Goal: Task Accomplishment & Management: Manage account settings

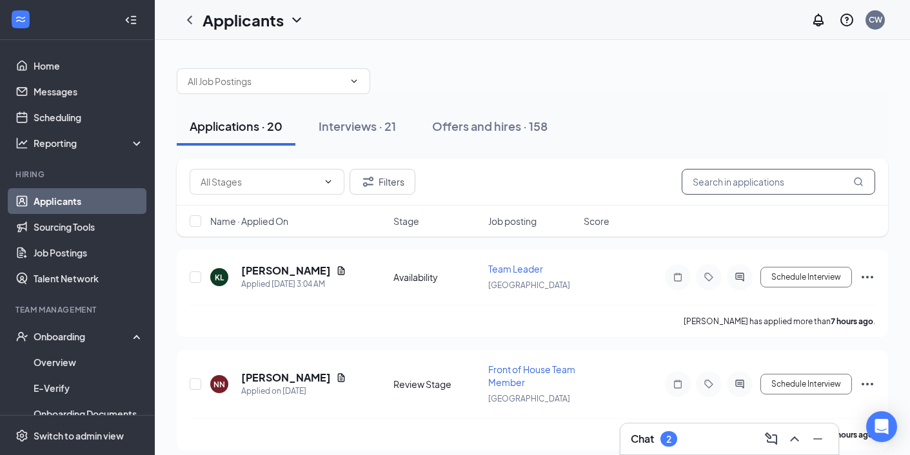
click at [767, 181] on input "text" at bounding box center [777, 182] width 193 height 26
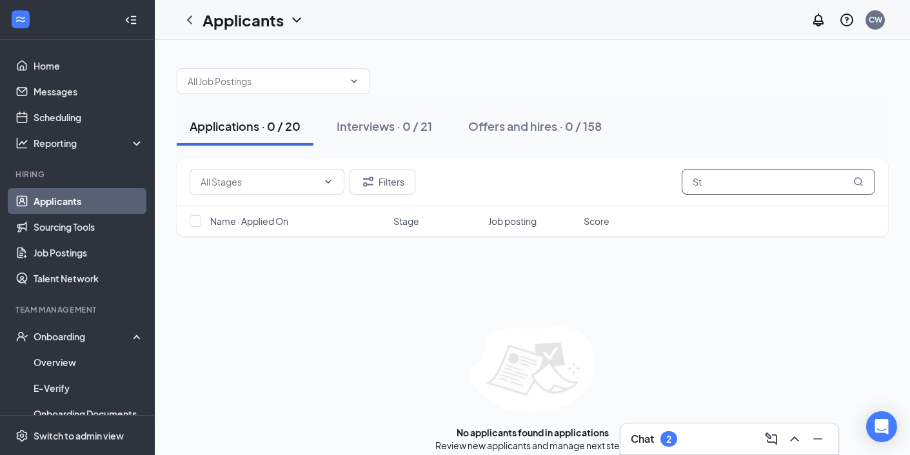
type input "S"
type input "K"
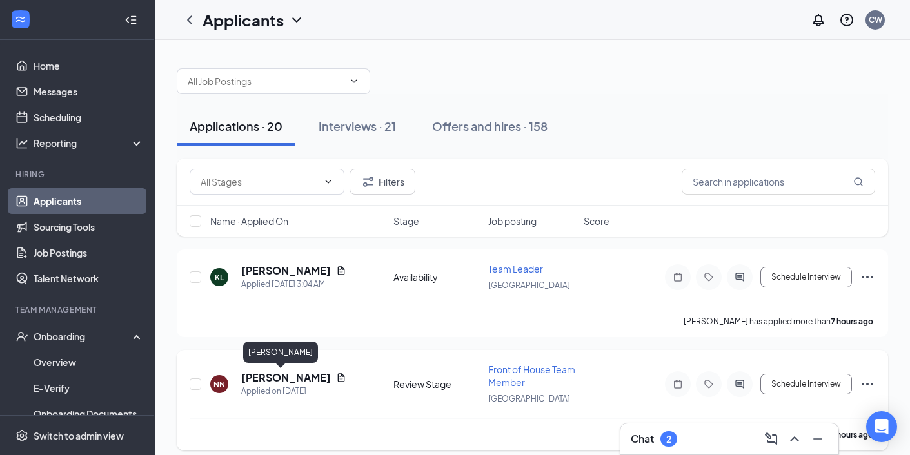
click at [246, 378] on h5 "[PERSON_NAME]" at bounding box center [286, 378] width 90 height 14
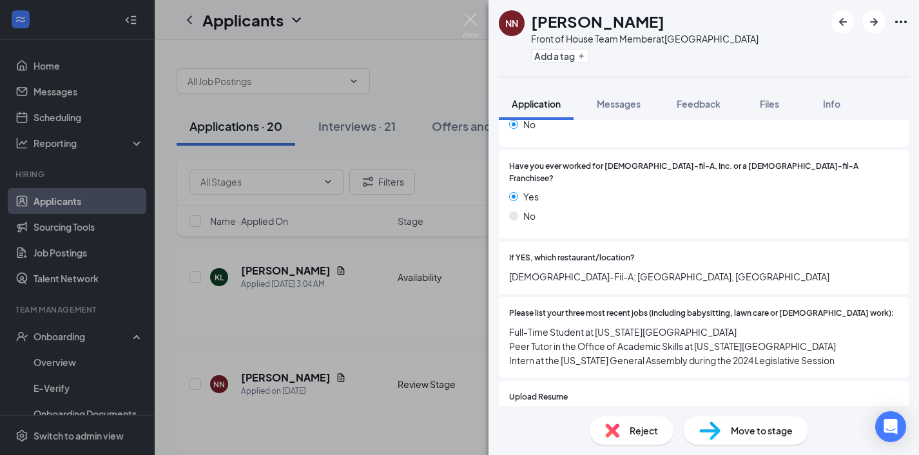
scroll to position [412, 0]
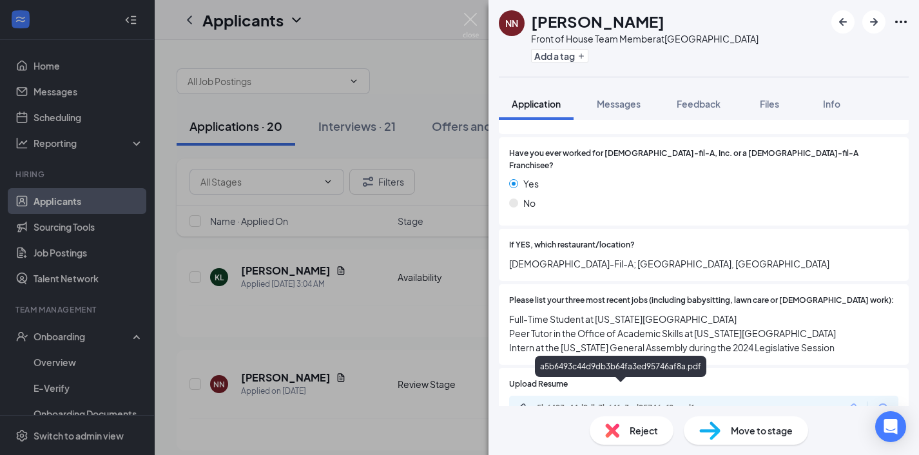
click at [609, 403] on div "a5b6493c44d9db3b64fa3ed95746af8a.pdf" at bounding box center [623, 408] width 181 height 10
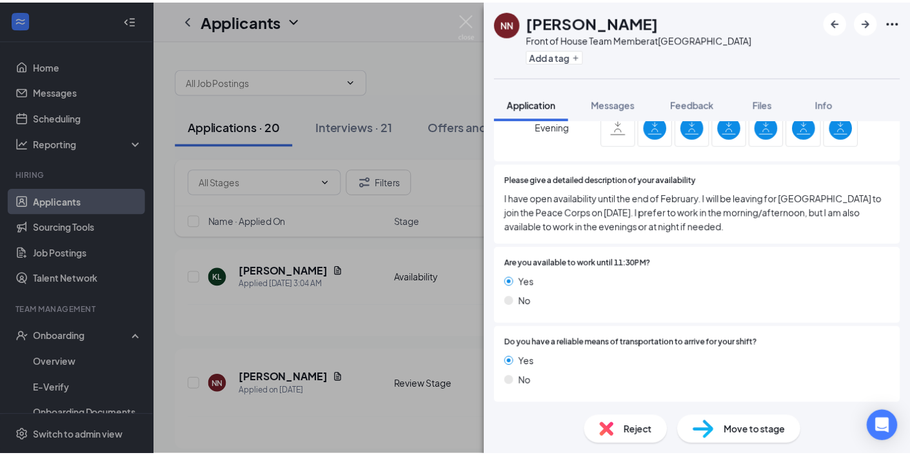
scroll to position [1064, 0]
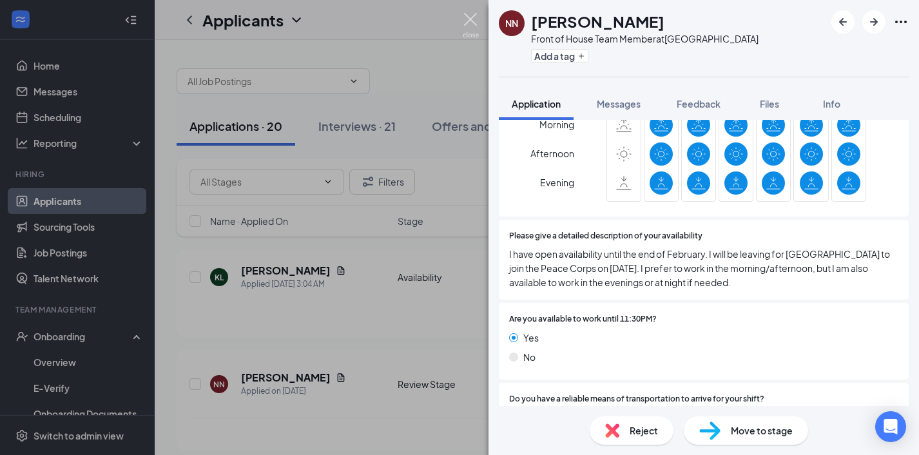
click at [473, 26] on img at bounding box center [471, 25] width 16 height 25
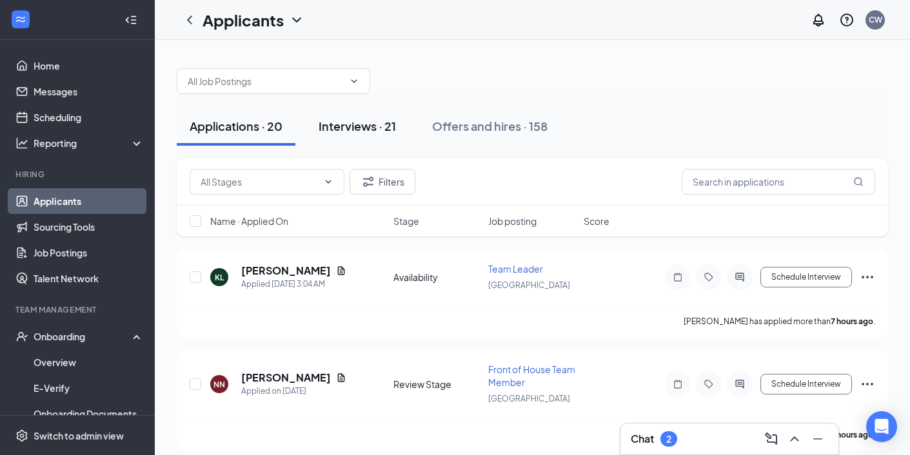
drag, startPoint x: 355, startPoint y: 124, endPoint x: 340, endPoint y: 118, distance: 15.9
click at [354, 124] on div "Interviews · 21" at bounding box center [356, 126] width 77 height 16
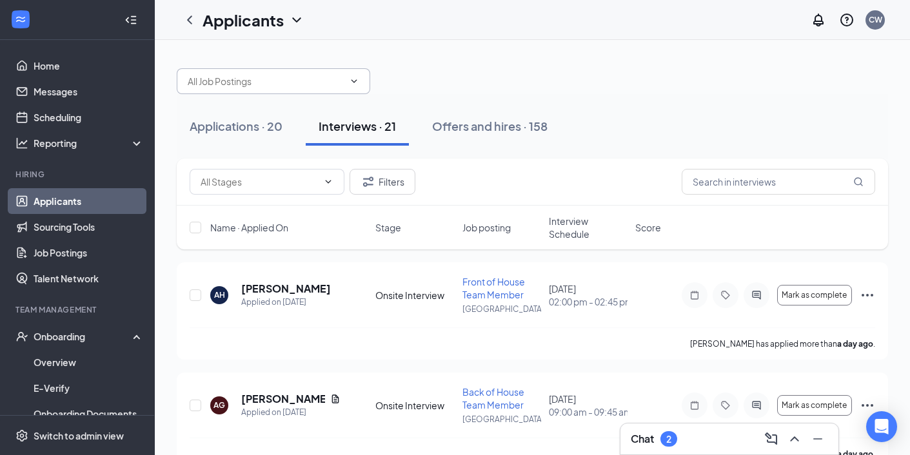
click at [254, 84] on input "text" at bounding box center [266, 81] width 156 height 14
type input "S"
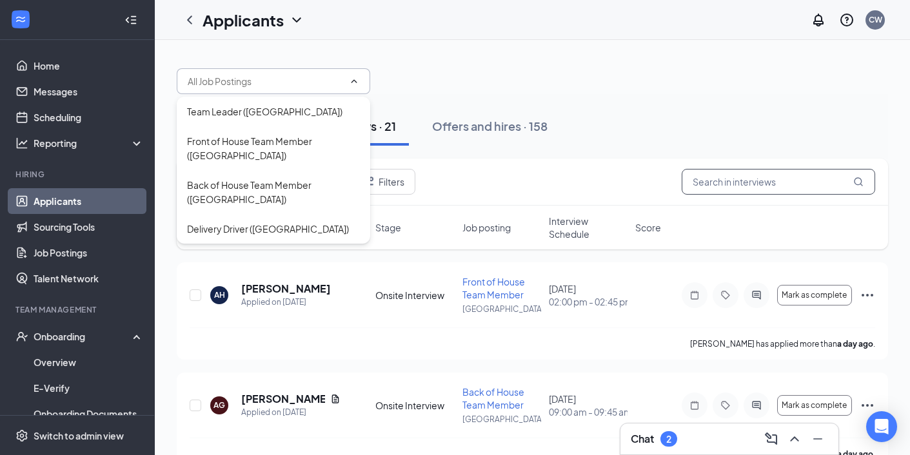
click at [740, 188] on input "text" at bounding box center [777, 182] width 193 height 26
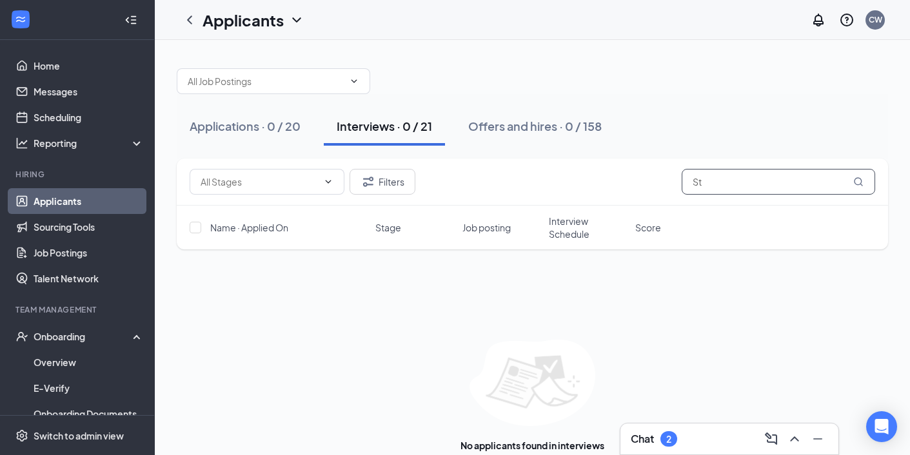
type input "S"
type input "K"
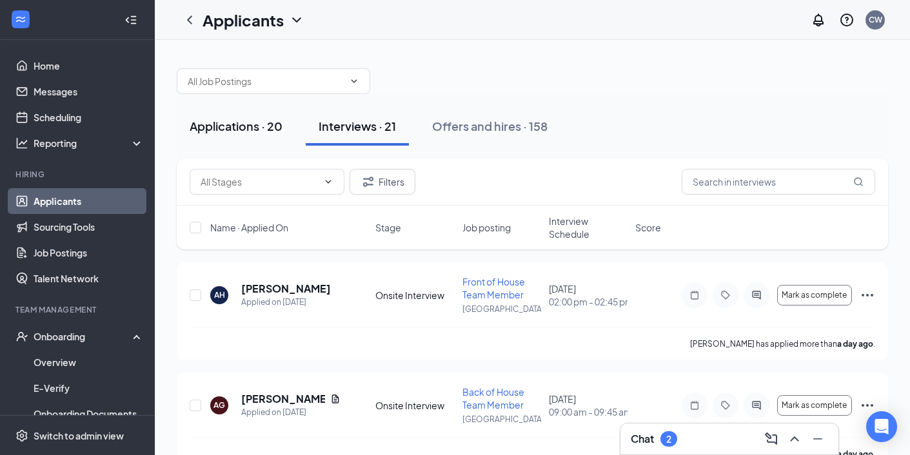
click at [217, 137] on button "Applications · 20" at bounding box center [236, 126] width 119 height 39
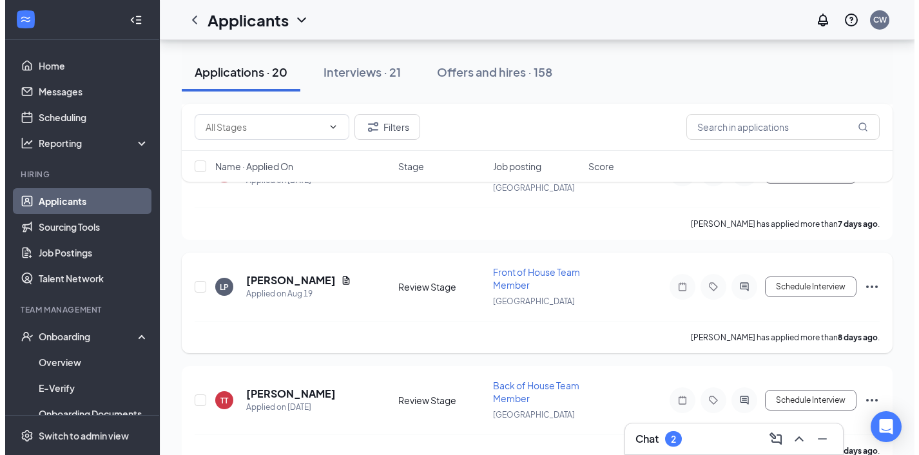
scroll to position [573, 0]
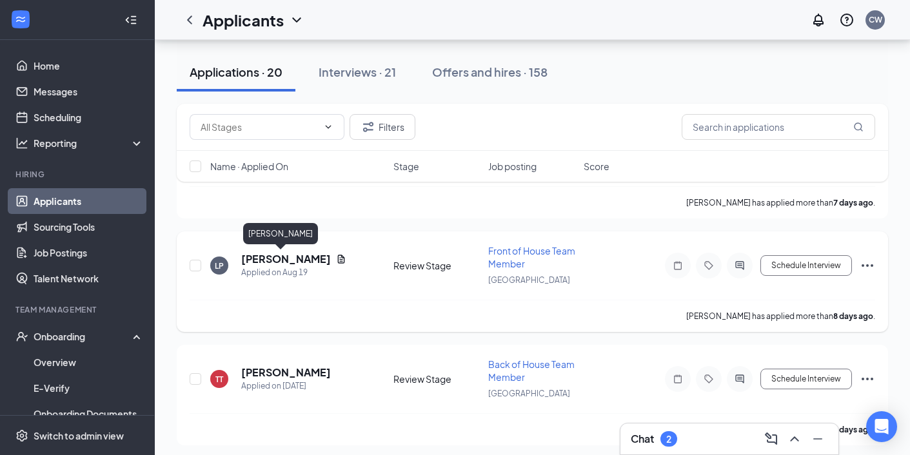
click at [277, 258] on h5 "[PERSON_NAME]" at bounding box center [286, 259] width 90 height 14
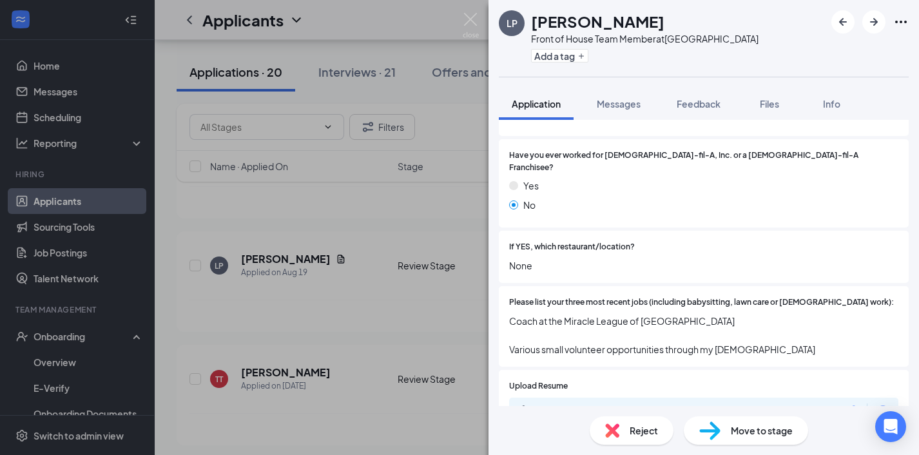
scroll to position [443, 0]
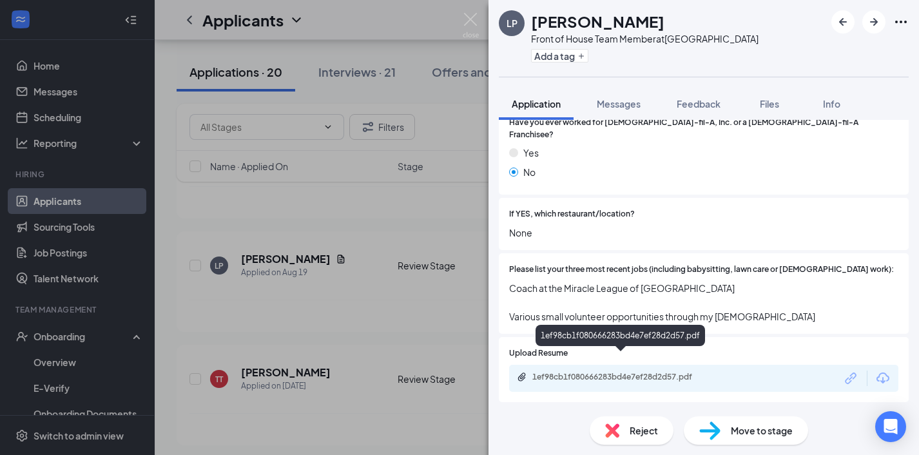
click at [635, 372] on div "1ef98cb1f080666283bd4e7ef28d2d57.pdf" at bounding box center [623, 377] width 181 height 10
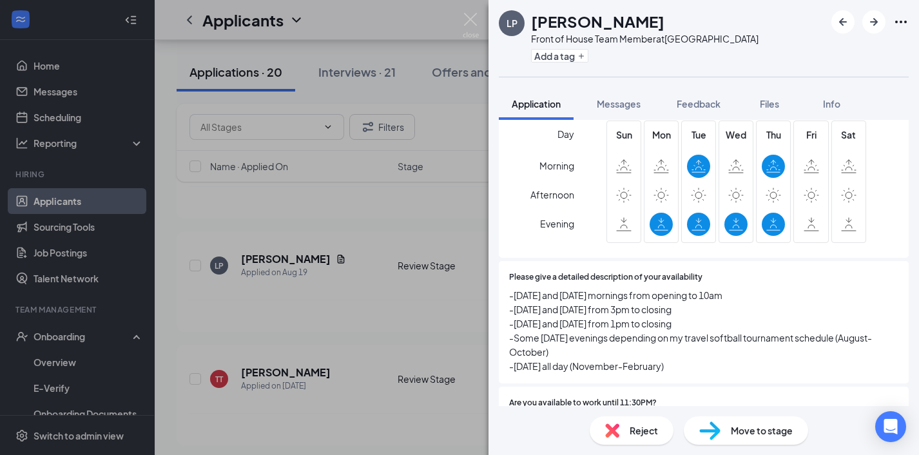
scroll to position [1001, 0]
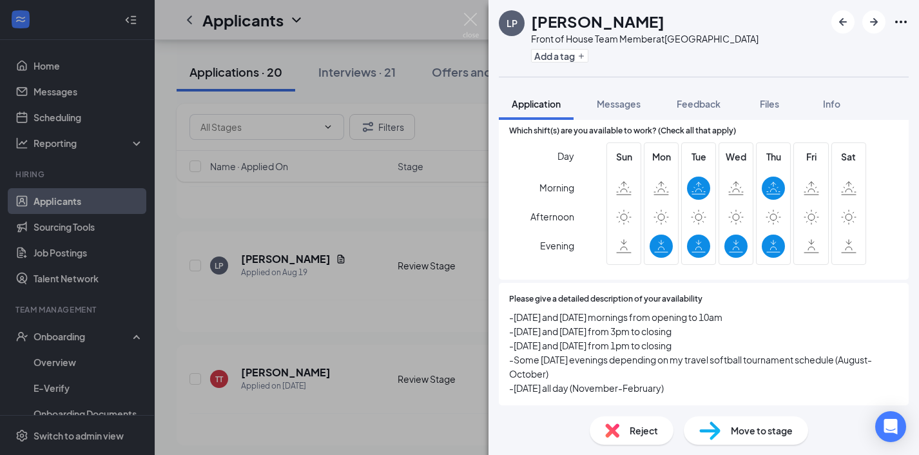
click at [747, 431] on span "Move to stage" at bounding box center [762, 431] width 62 height 14
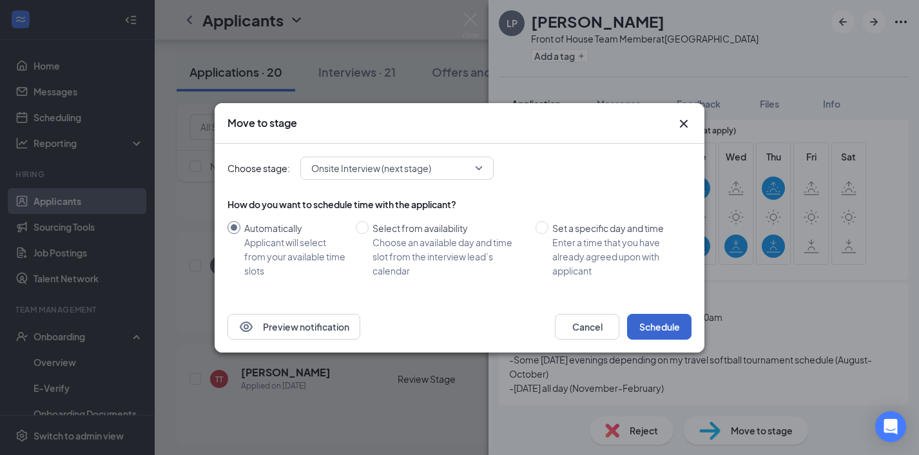
click at [681, 330] on button "Schedule" at bounding box center [659, 327] width 64 height 26
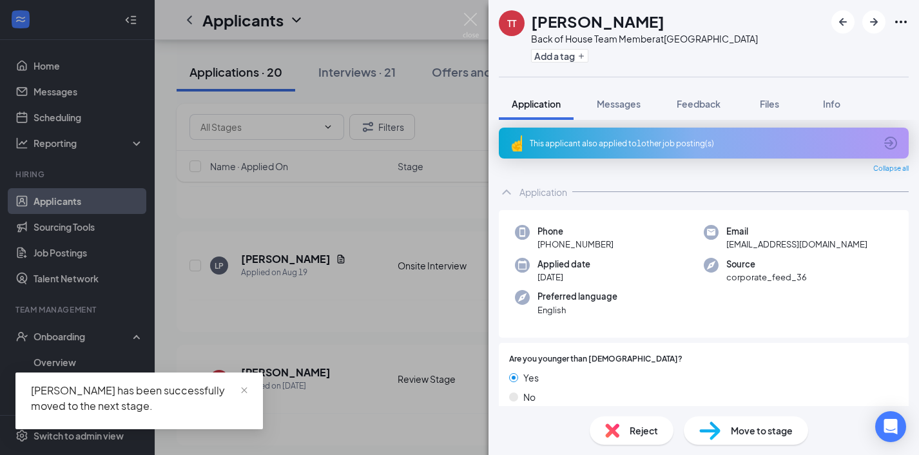
scroll to position [5, 0]
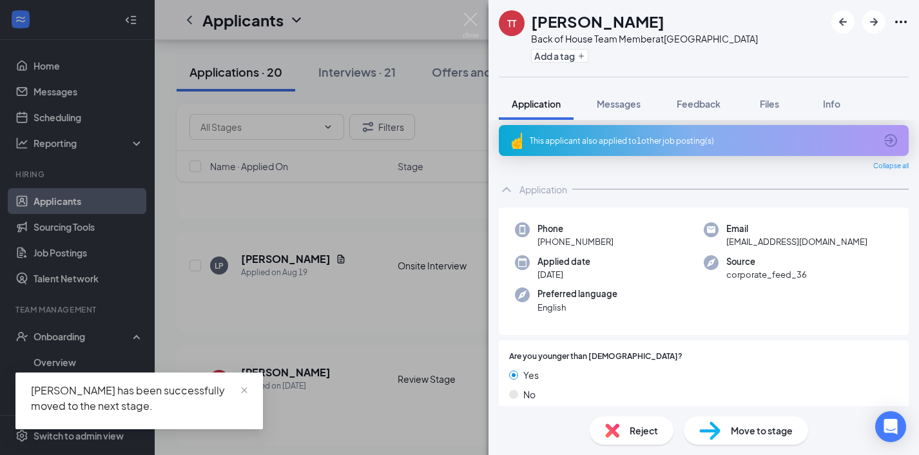
click at [638, 146] on div "This applicant also applied to 1 other job posting(s)" at bounding box center [703, 140] width 346 height 11
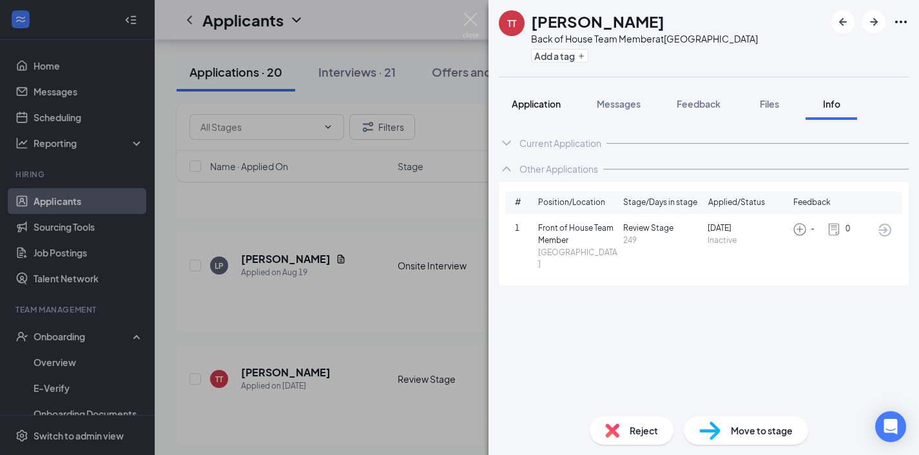
click at [540, 99] on span "Application" at bounding box center [536, 104] width 49 height 12
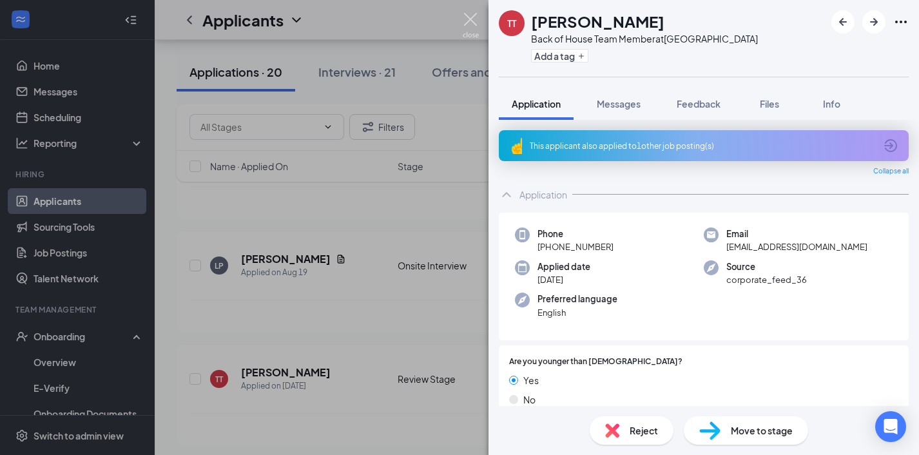
click at [475, 18] on img at bounding box center [471, 25] width 16 height 25
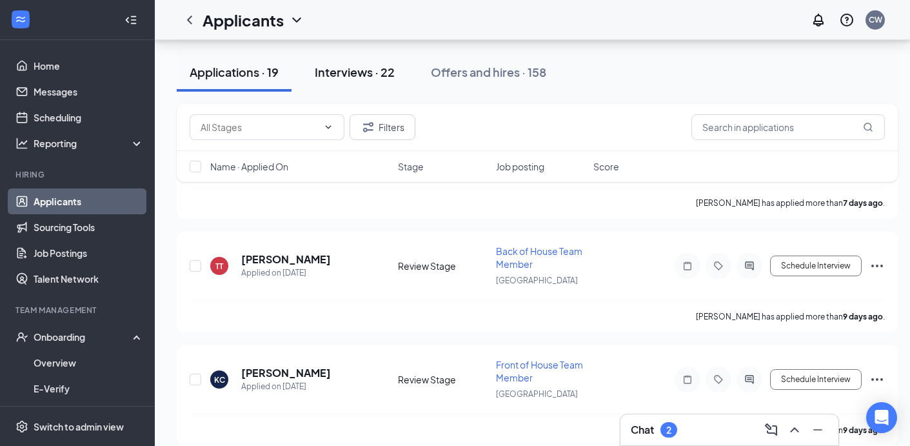
click at [342, 68] on div "Interviews · 22" at bounding box center [355, 72] width 80 height 16
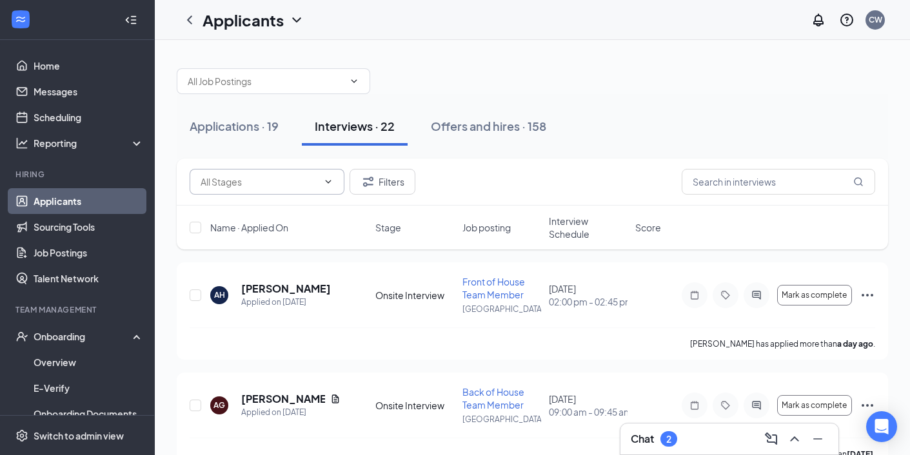
click at [322, 180] on span at bounding box center [326, 182] width 13 height 10
click at [276, 215] on div "Onsite Interview (42)" at bounding box center [243, 212] width 86 height 14
type input "Onsite Interview (42)"
click at [732, 190] on input "text" at bounding box center [777, 182] width 193 height 26
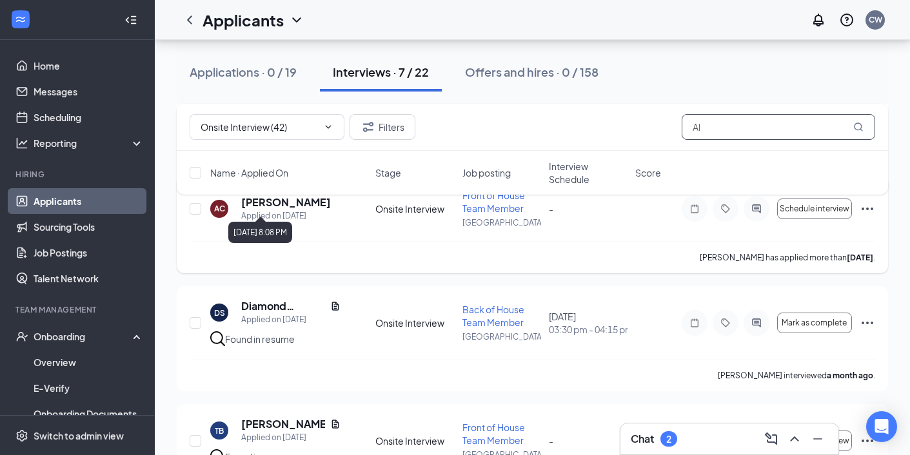
scroll to position [616, 0]
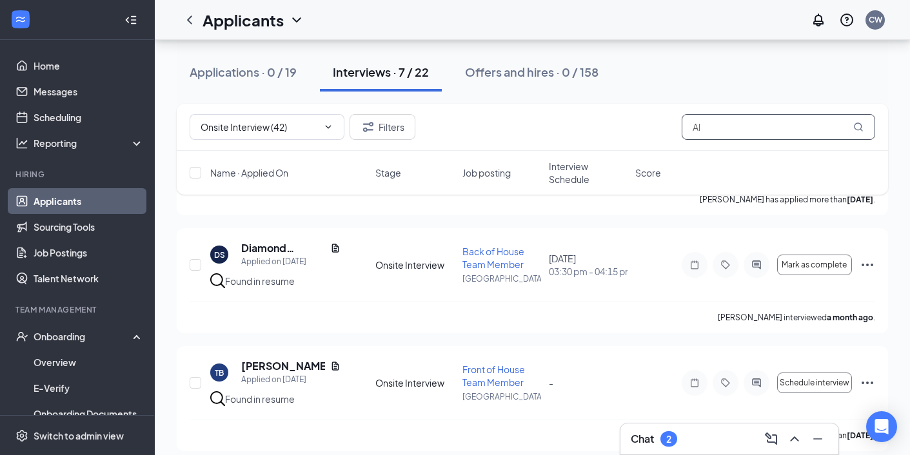
drag, startPoint x: 700, startPoint y: 133, endPoint x: 654, endPoint y: 135, distance: 45.1
click at [654, 135] on div "Onsite Interview (42) Filters Al" at bounding box center [532, 127] width 685 height 26
type input "A"
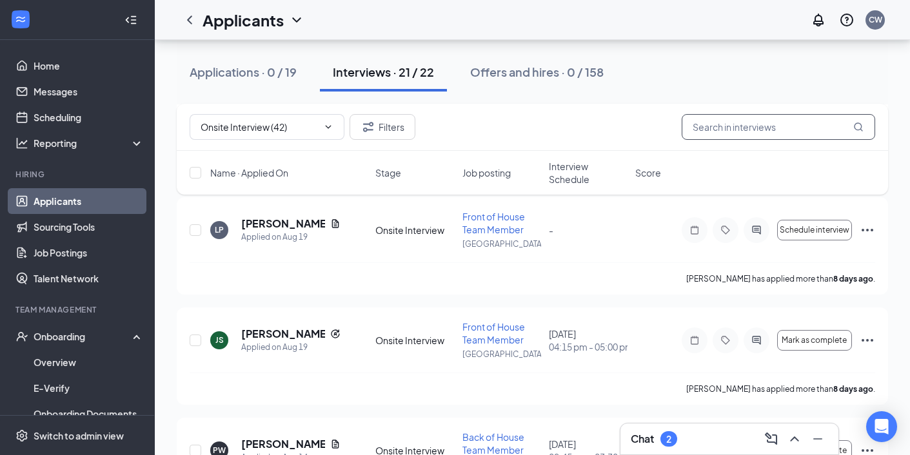
click at [730, 122] on input "text" at bounding box center [777, 127] width 193 height 26
click at [390, 124] on button "Filters" at bounding box center [382, 127] width 66 height 26
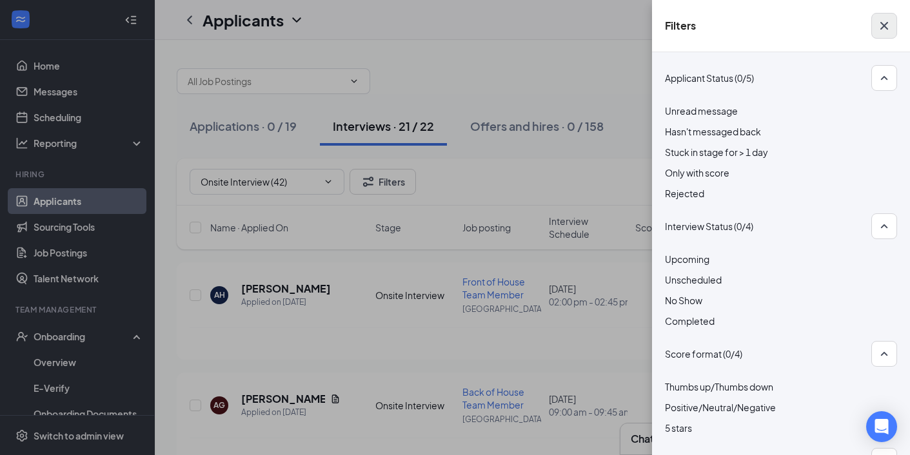
click at [890, 20] on icon "Cross" at bounding box center [883, 25] width 15 height 15
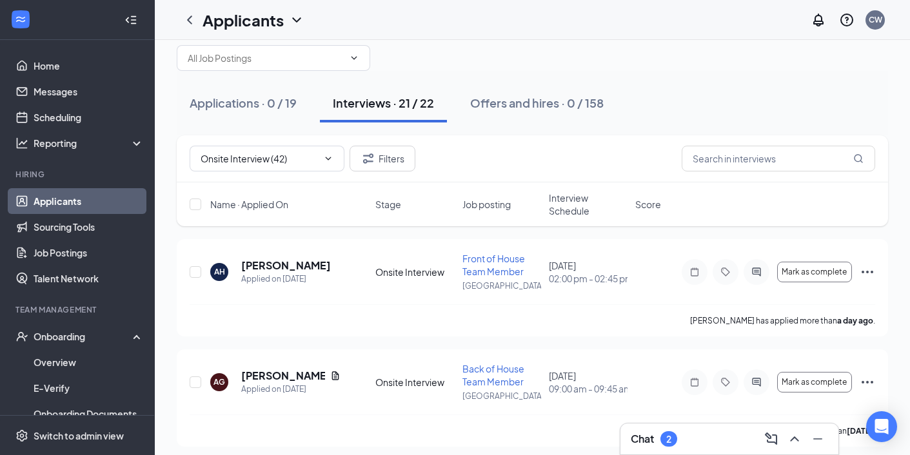
scroll to position [26, 0]
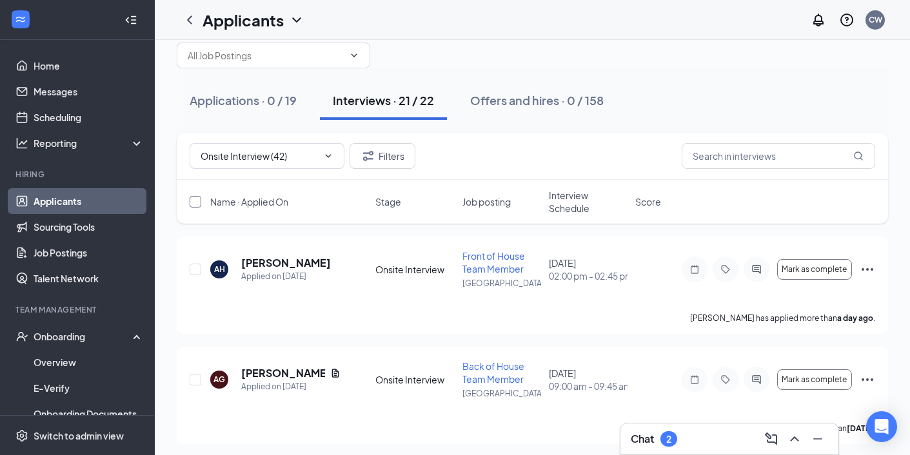
click at [198, 201] on input "checkbox" at bounding box center [196, 202] width 12 height 12
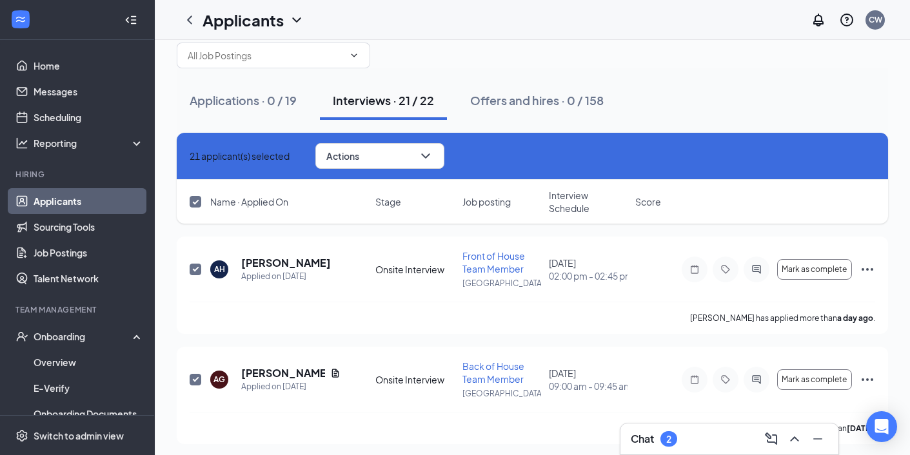
checkbox input "true"
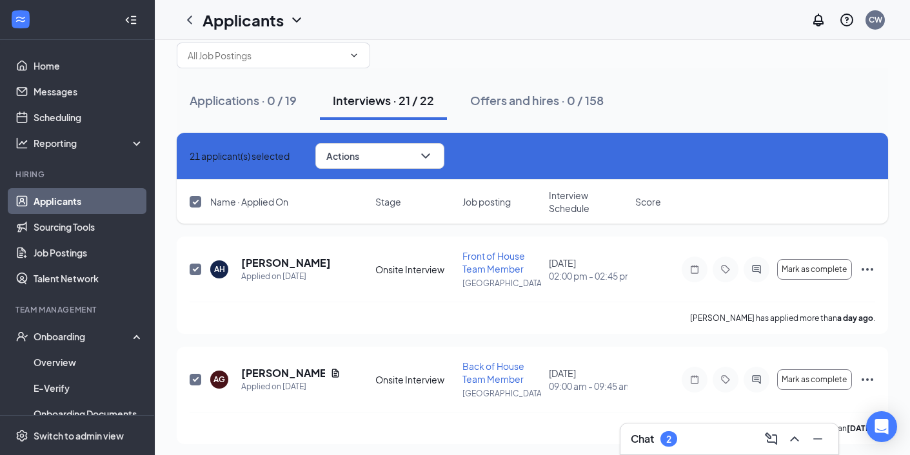
checkbox input "true"
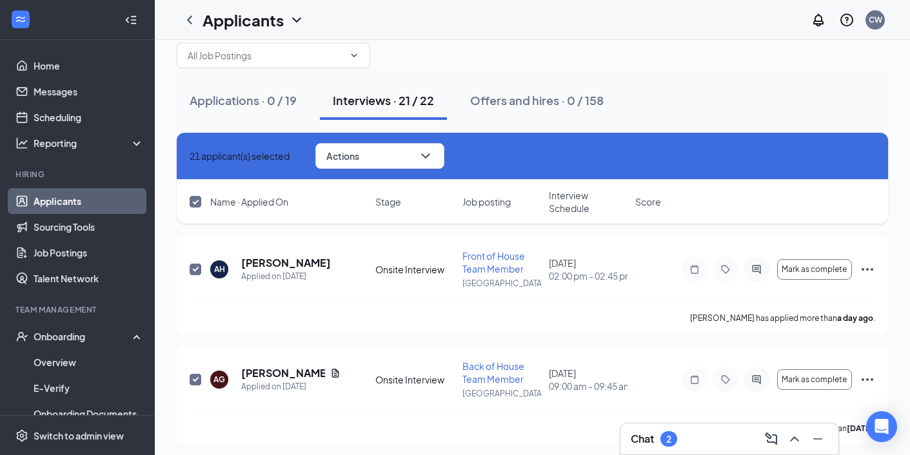
checkbox input "true"
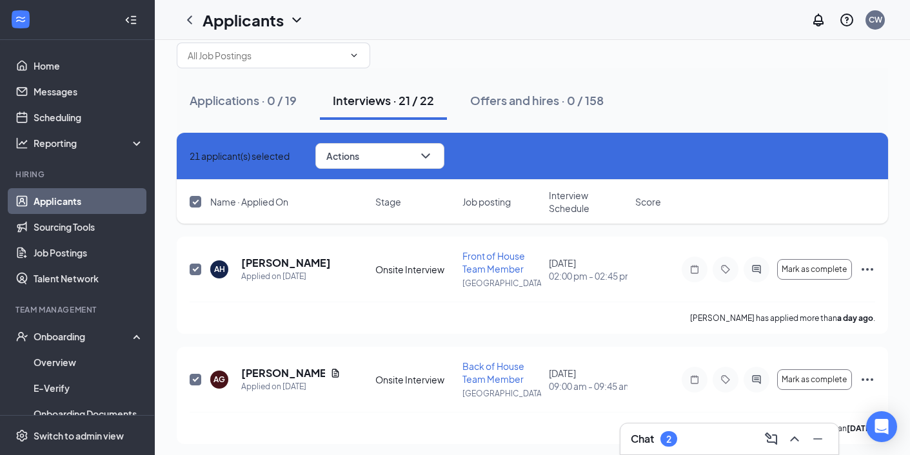
checkbox input "true"
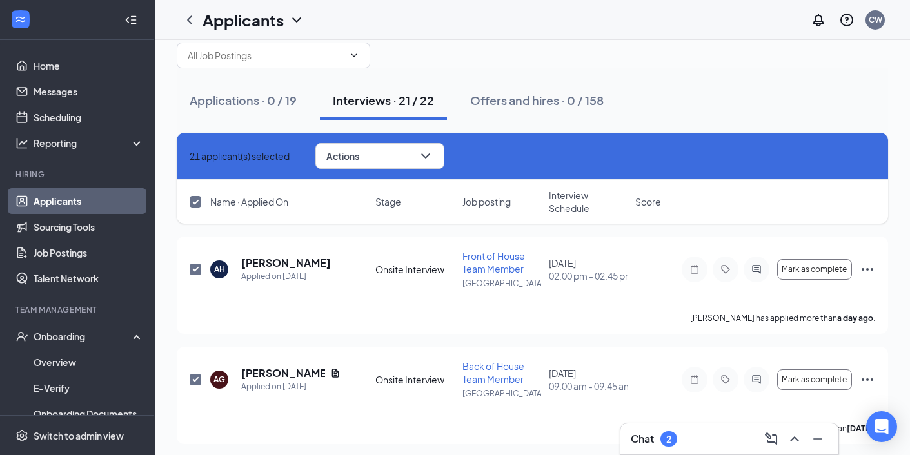
checkbox input "true"
click at [190, 204] on input "checkbox" at bounding box center [196, 202] width 12 height 12
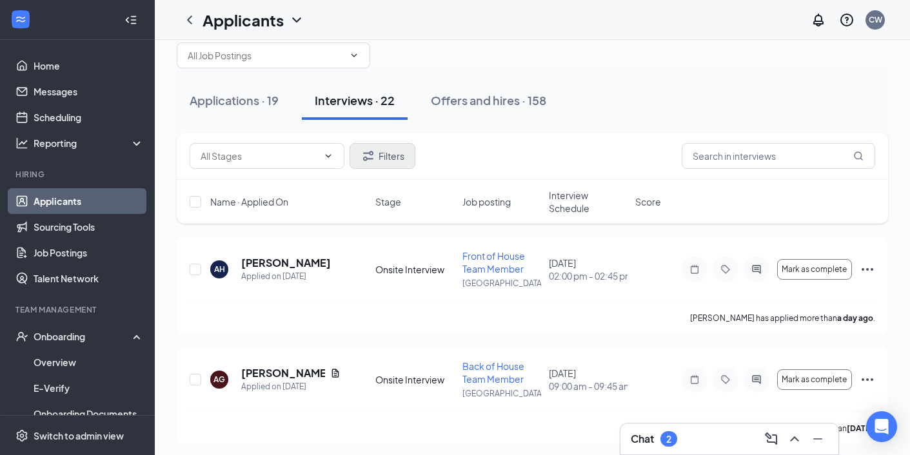
click at [391, 165] on button "Filters" at bounding box center [382, 156] width 66 height 26
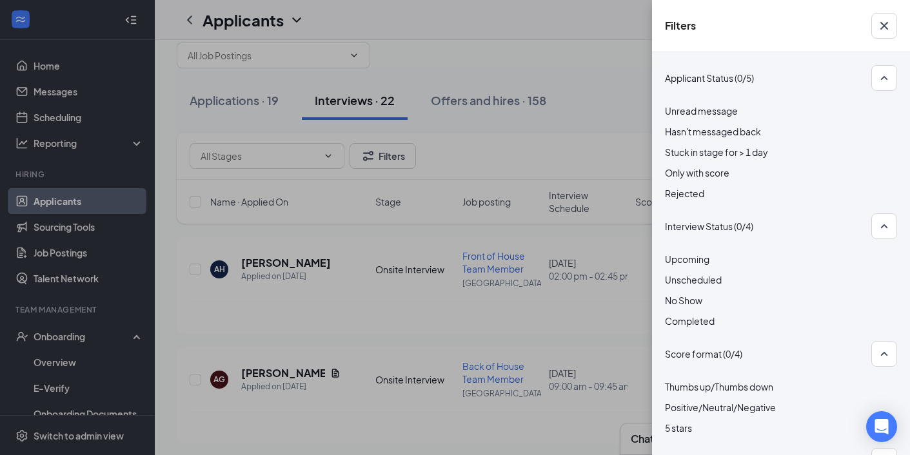
click at [576, 59] on div "Filters Applicant Status (0/5) Unread message Hasn't messaged back Stuck in sta…" at bounding box center [455, 227] width 910 height 455
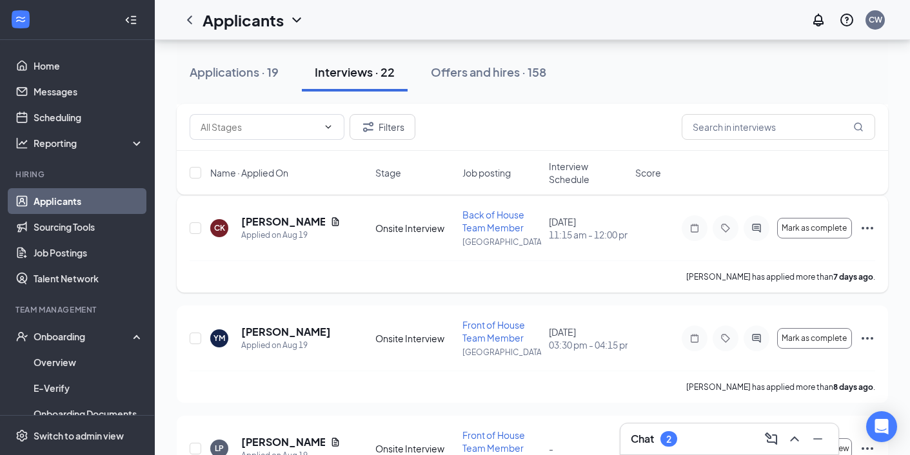
scroll to position [400, 0]
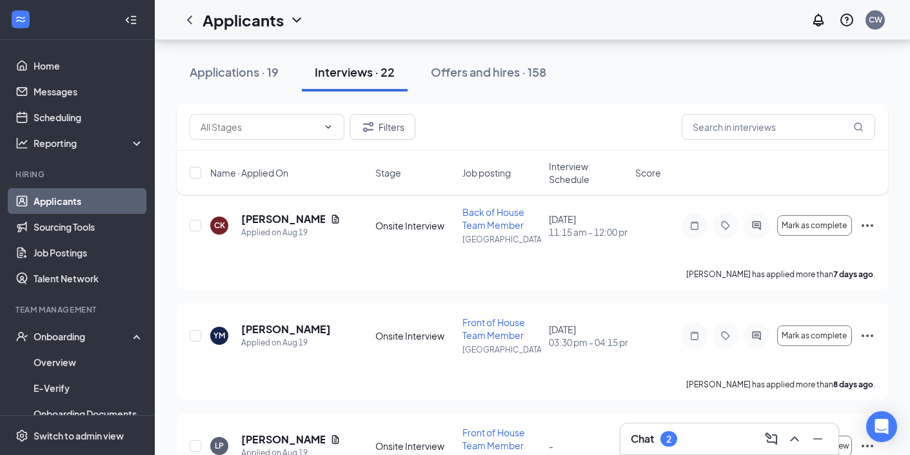
click at [669, 419] on div "LP [PERSON_NAME] Applied on [DATE] Onsite Interview Front of House Team Member …" at bounding box center [532, 461] width 711 height 97
click at [672, 437] on div "2" at bounding box center [668, 438] width 17 height 15
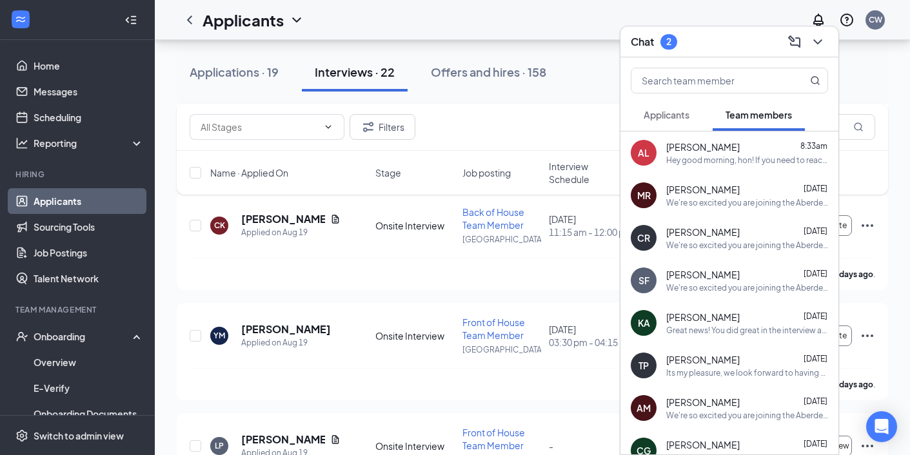
click at [663, 115] on span "Applicants" at bounding box center [666, 115] width 46 height 12
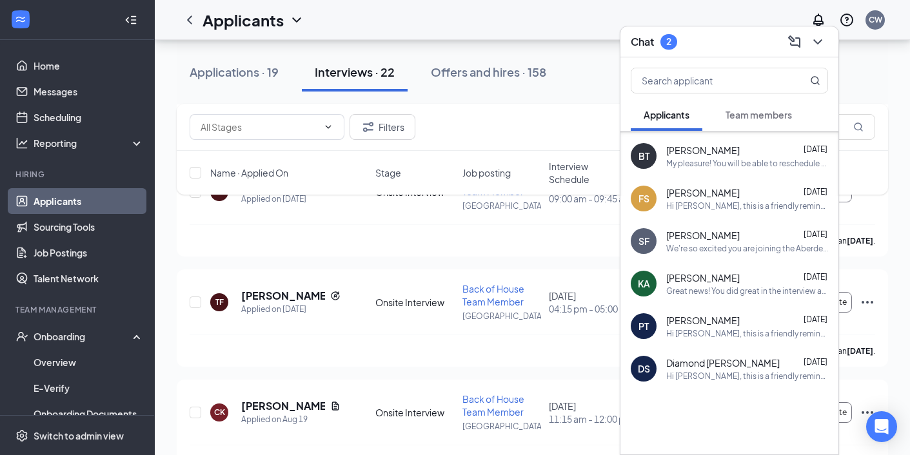
scroll to position [302, 0]
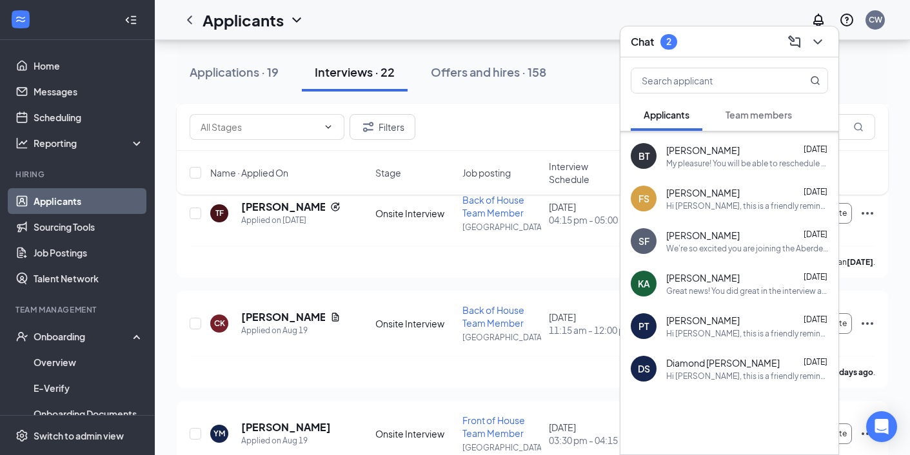
click at [821, 42] on icon "ChevronDown" at bounding box center [817, 41] width 15 height 15
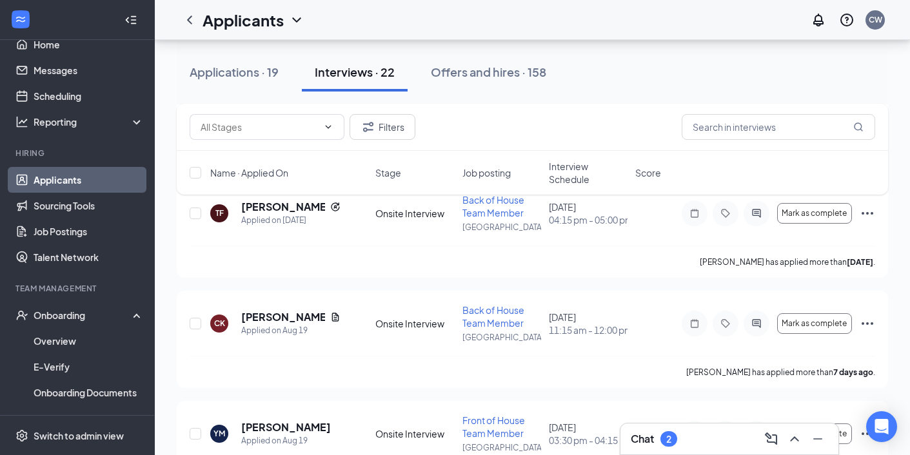
scroll to position [0, 0]
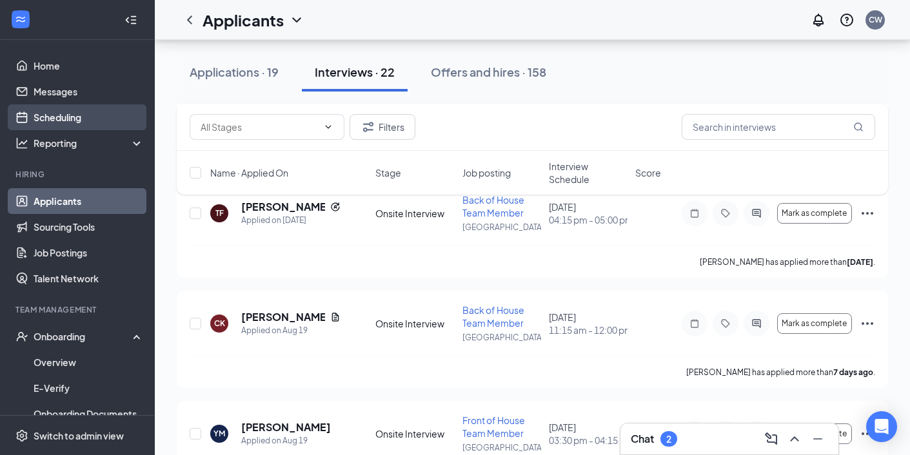
click at [74, 117] on link "Scheduling" at bounding box center [89, 117] width 110 height 26
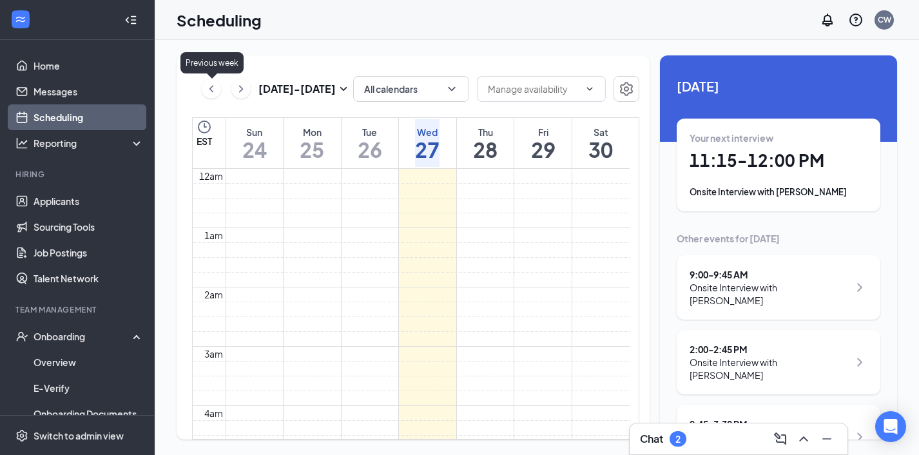
scroll to position [634, 0]
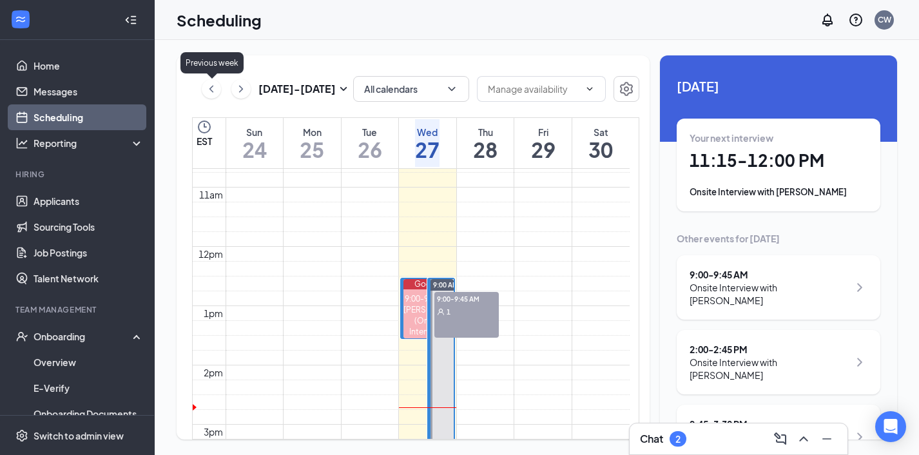
click at [213, 86] on icon "ChevronLeft" at bounding box center [212, 88] width 4 height 7
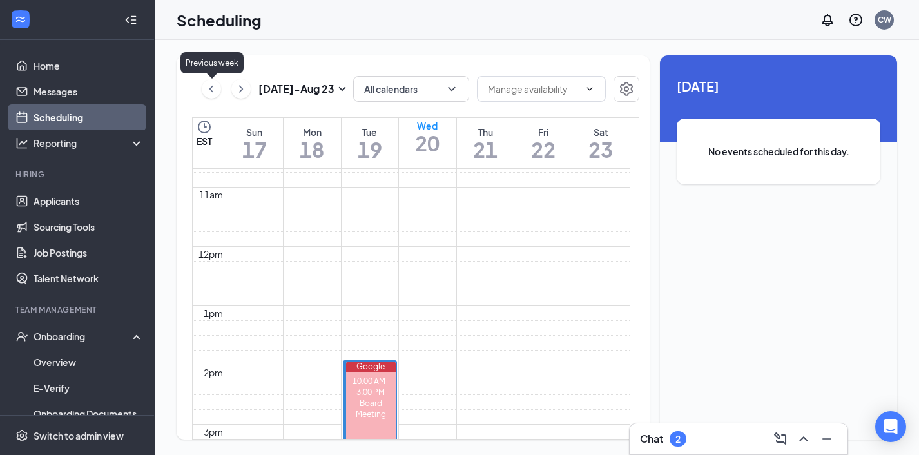
click at [213, 86] on icon "ChevronLeft" at bounding box center [212, 88] width 4 height 7
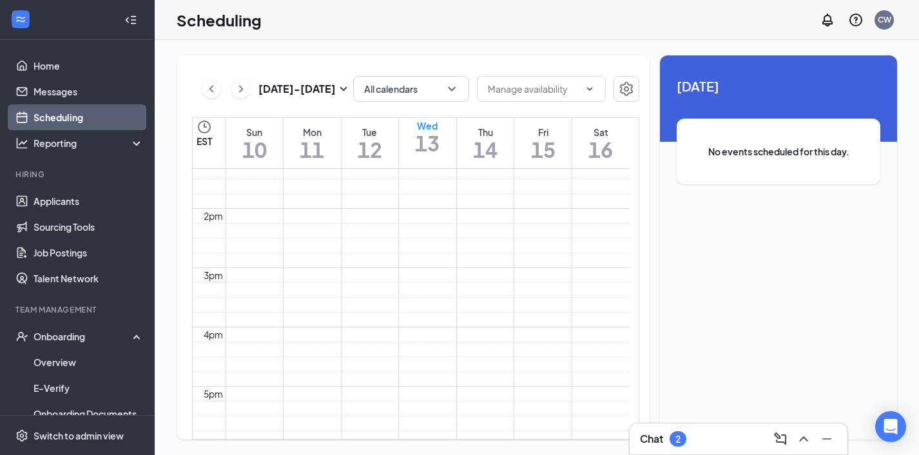
click at [215, 90] on icon "ChevronLeft" at bounding box center [211, 88] width 13 height 15
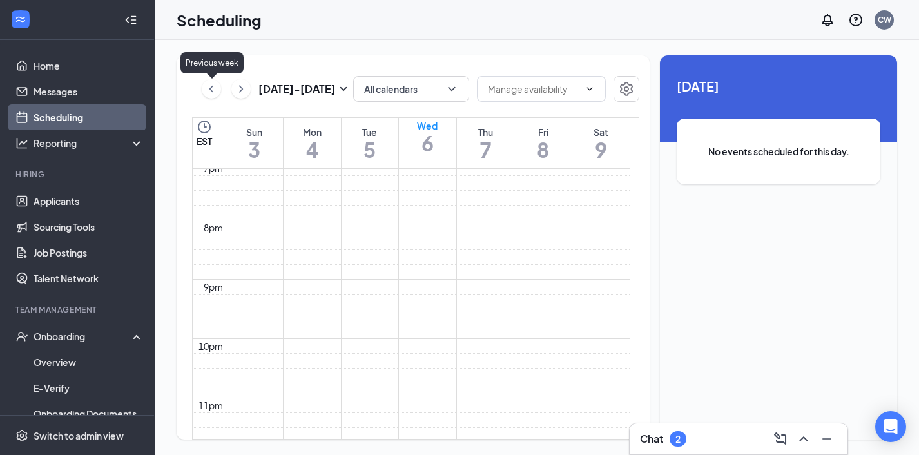
click at [212, 86] on icon "ChevronLeft" at bounding box center [211, 88] width 13 height 15
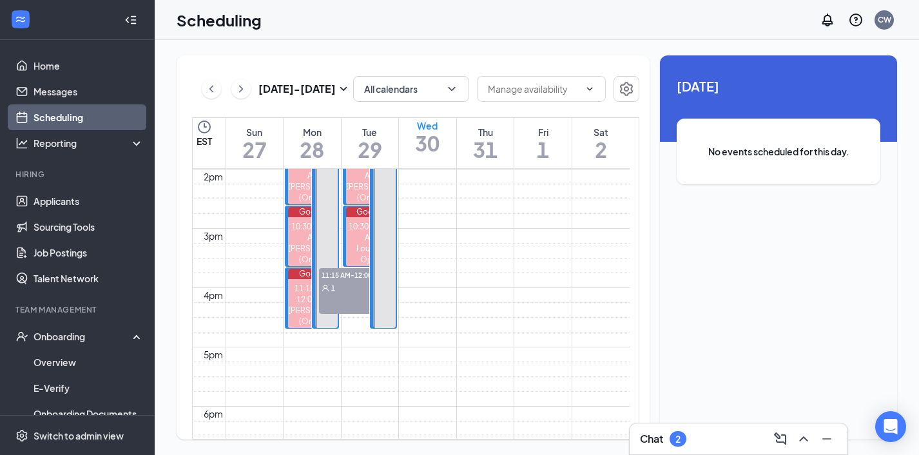
scroll to position [693, 0]
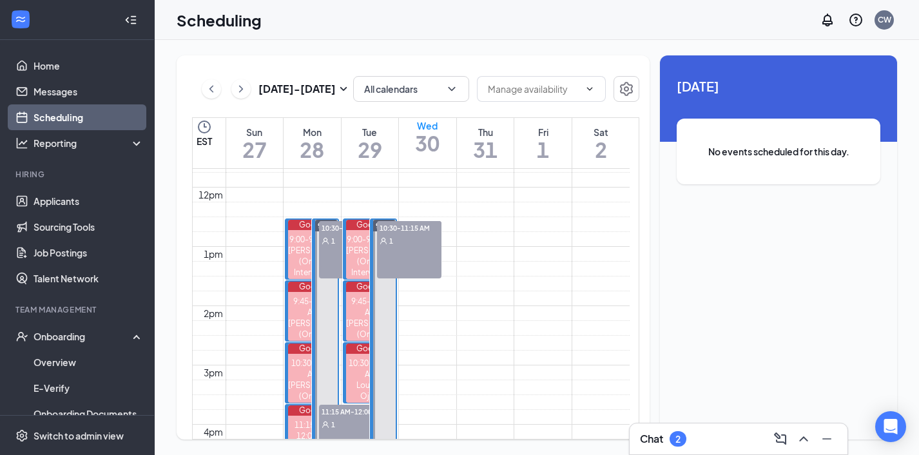
click at [334, 252] on span "1" at bounding box center [333, 252] width 4 height 9
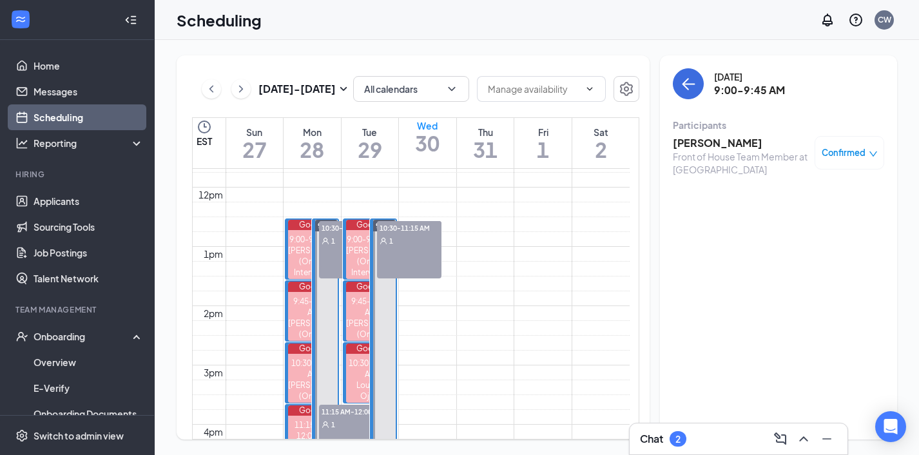
click at [333, 267] on div "9:45-10:30 AM 1" at bounding box center [351, 244] width 64 height 46
click at [339, 247] on div "1" at bounding box center [351, 240] width 64 height 13
click at [339, 418] on div "1" at bounding box center [351, 424] width 64 height 13
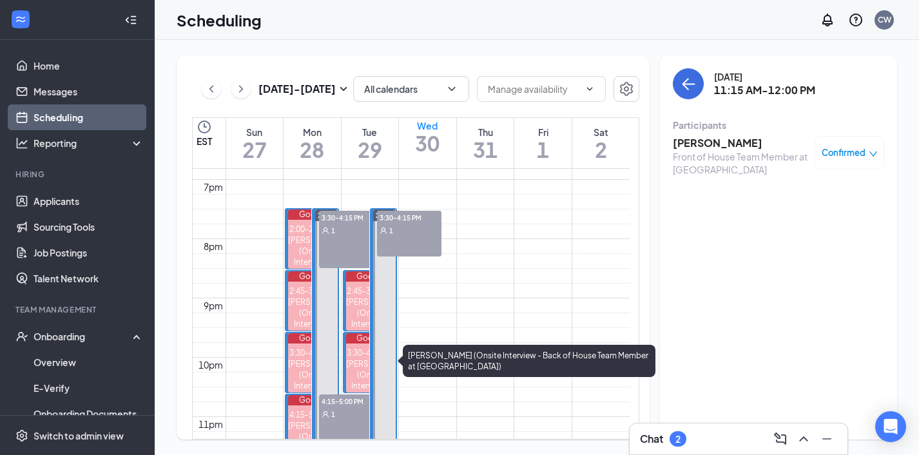
scroll to position [1142, 0]
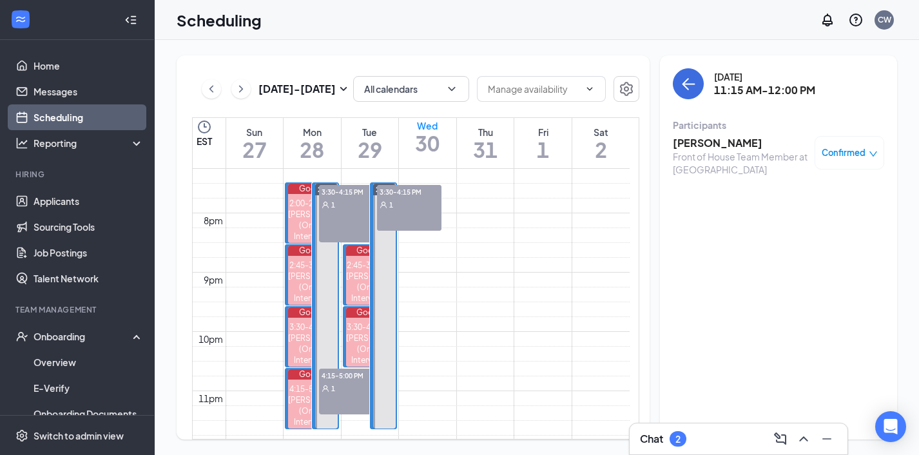
click at [335, 223] on div "2:00-2:45 PM 1" at bounding box center [351, 220] width 64 height 46
click at [336, 231] on div "2:45-3:30 PM 1" at bounding box center [351, 208] width 64 height 46
click at [335, 211] on div "1" at bounding box center [351, 204] width 64 height 13
click at [335, 382] on div "1" at bounding box center [351, 388] width 64 height 13
click at [409, 231] on div "3:30-4:15 PM 1" at bounding box center [409, 208] width 64 height 46
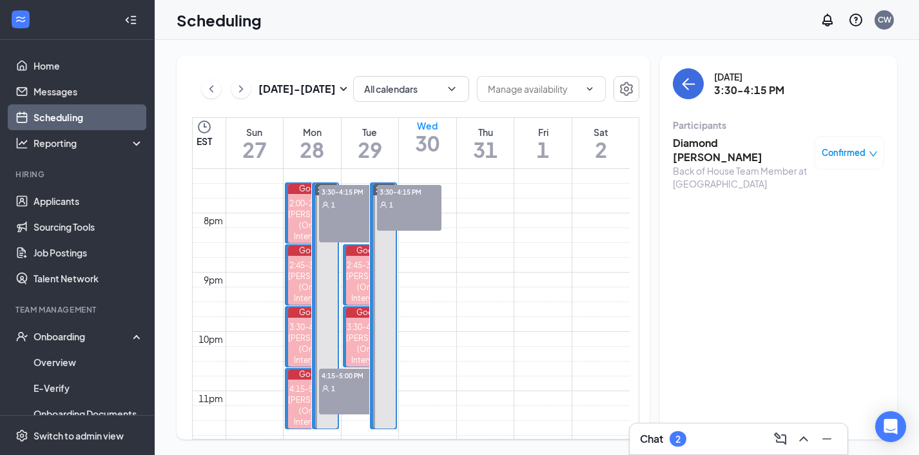
click at [408, 211] on div "1" at bounding box center [409, 204] width 64 height 13
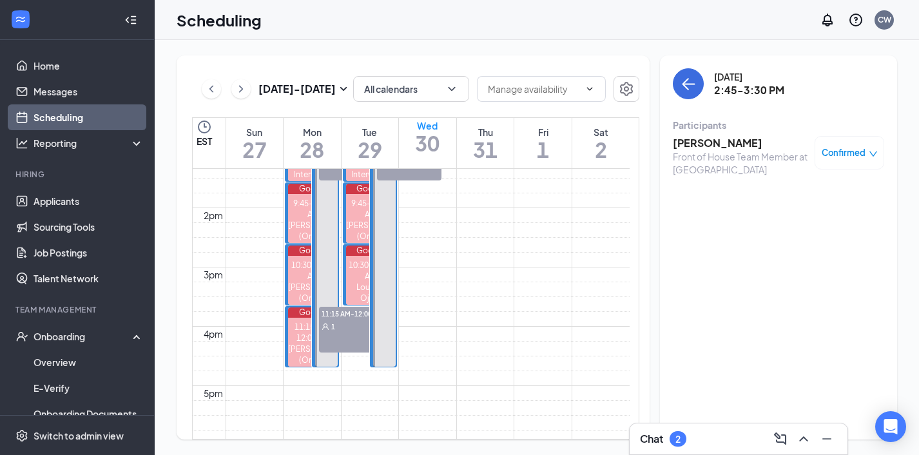
scroll to position [678, 0]
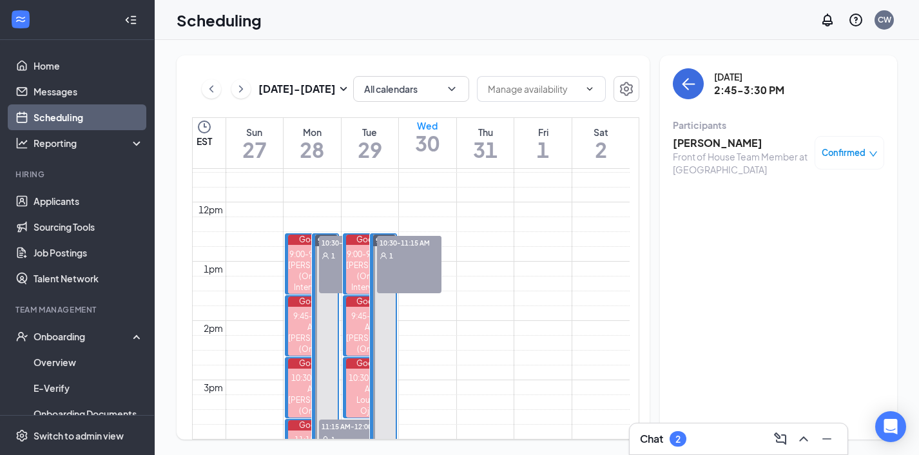
click at [413, 269] on div "1" at bounding box center [409, 266] width 64 height 13
click at [414, 282] on div "9:45-10:30 AM 1" at bounding box center [409, 259] width 64 height 46
click at [409, 282] on div "10:30-11:15 AM 1" at bounding box center [409, 259] width 64 height 46
click at [211, 87] on icon "ChevronLeft" at bounding box center [211, 88] width 13 height 15
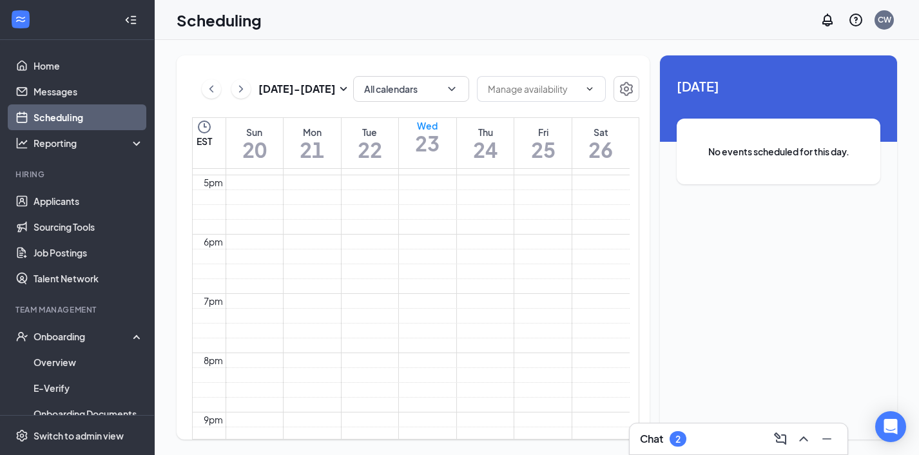
scroll to position [830, 0]
click at [217, 92] on icon "ChevronLeft" at bounding box center [211, 88] width 13 height 15
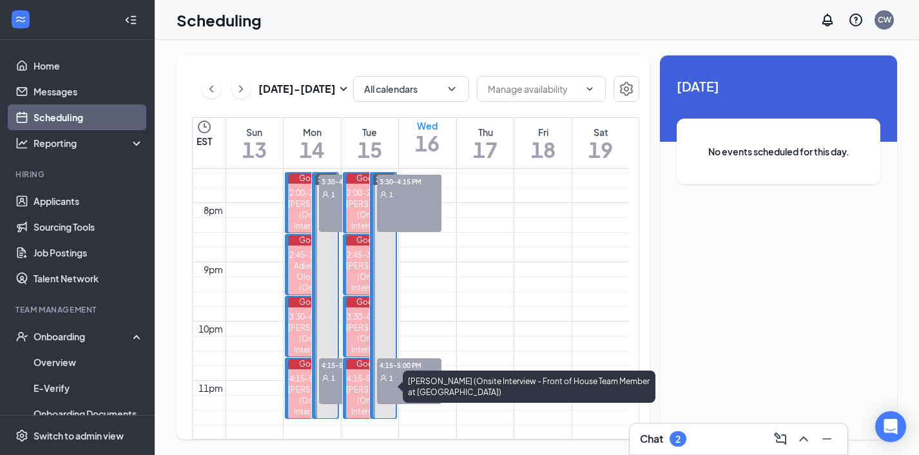
scroll to position [1150, 0]
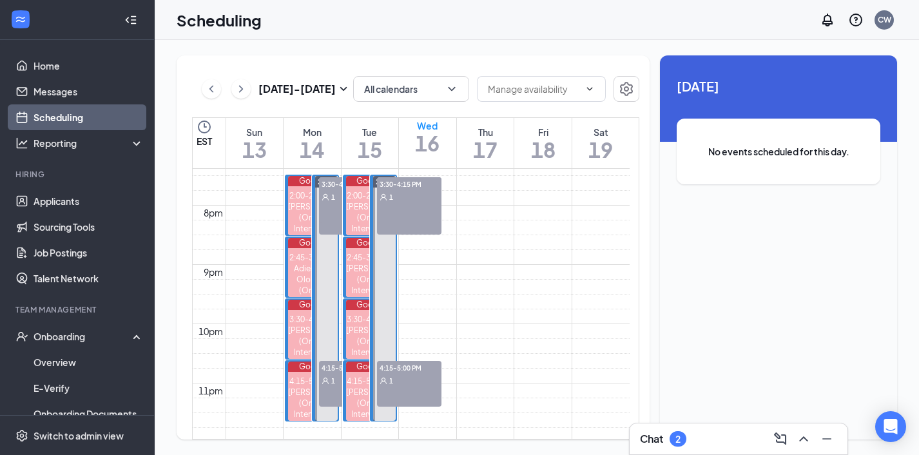
click at [333, 395] on div "4:15-5:00 PM 1" at bounding box center [351, 384] width 64 height 46
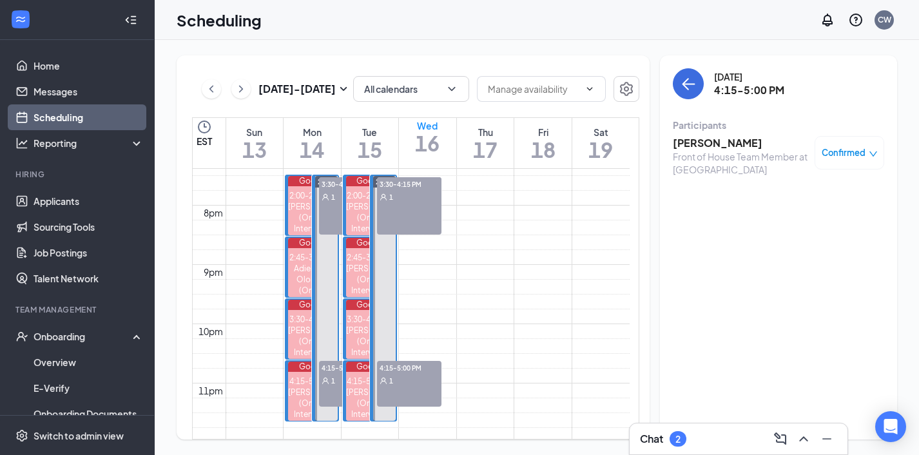
click at [395, 217] on div "2:00-2:45 PM 1" at bounding box center [409, 212] width 64 height 46
click at [716, 145] on h3 "[PERSON_NAME]" at bounding box center [740, 143] width 135 height 14
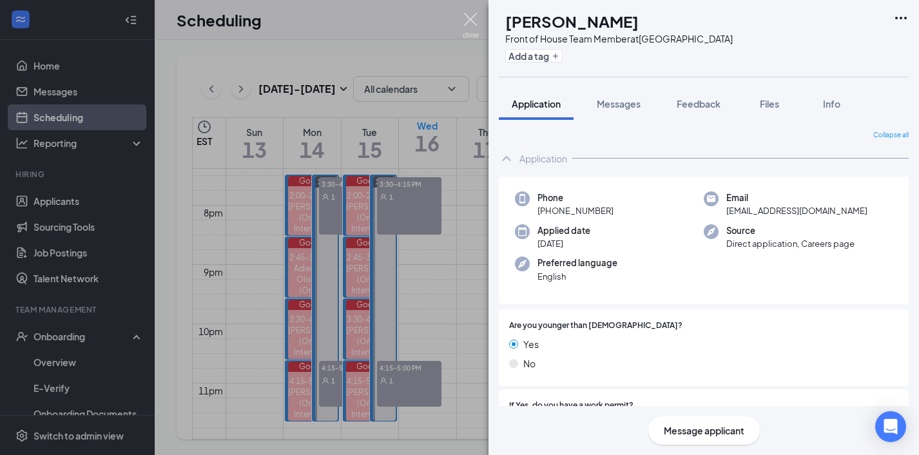
click at [473, 21] on img at bounding box center [471, 25] width 16 height 25
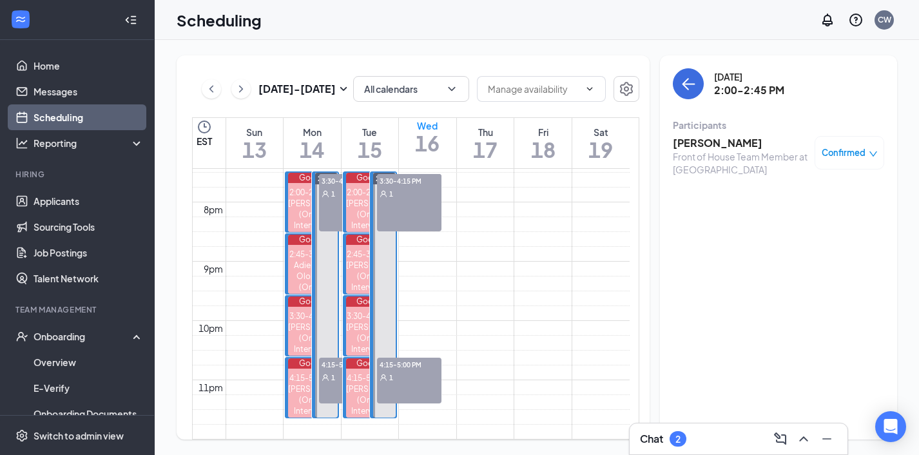
scroll to position [1209, 0]
click at [418, 200] on div "1" at bounding box center [409, 193] width 64 height 13
click at [412, 210] on div "2:45-3:30 PM 1" at bounding box center [409, 197] width 64 height 46
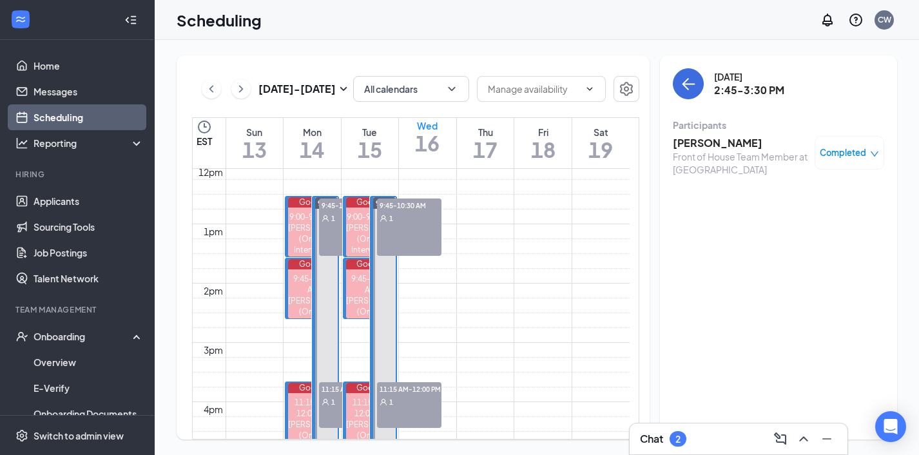
scroll to position [718, 0]
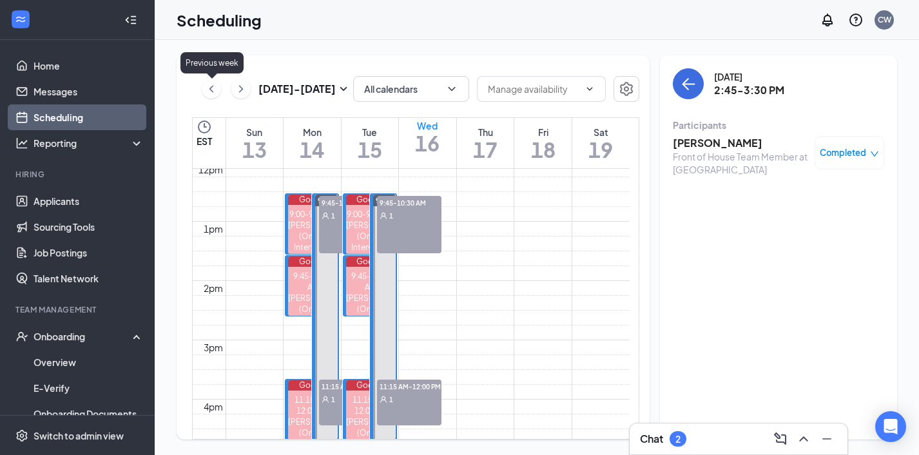
click at [213, 89] on icon "ChevronLeft" at bounding box center [211, 88] width 13 height 15
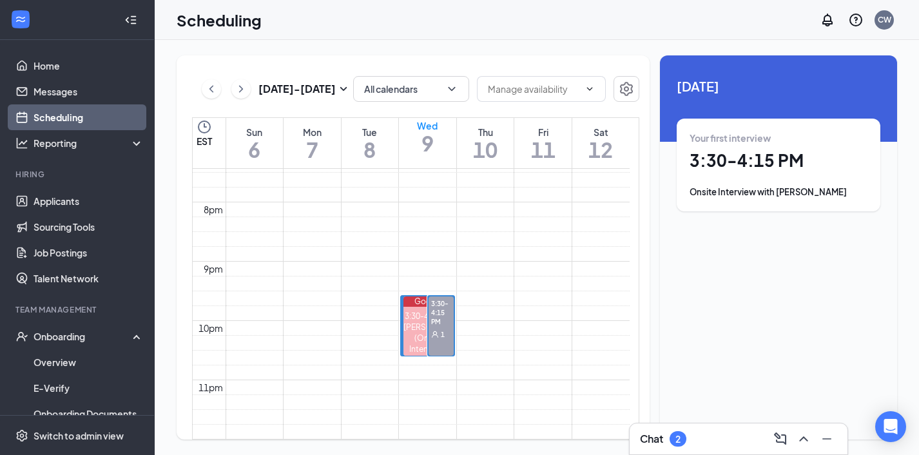
scroll to position [1195, 0]
click at [216, 93] on icon "ChevronLeft" at bounding box center [211, 88] width 13 height 15
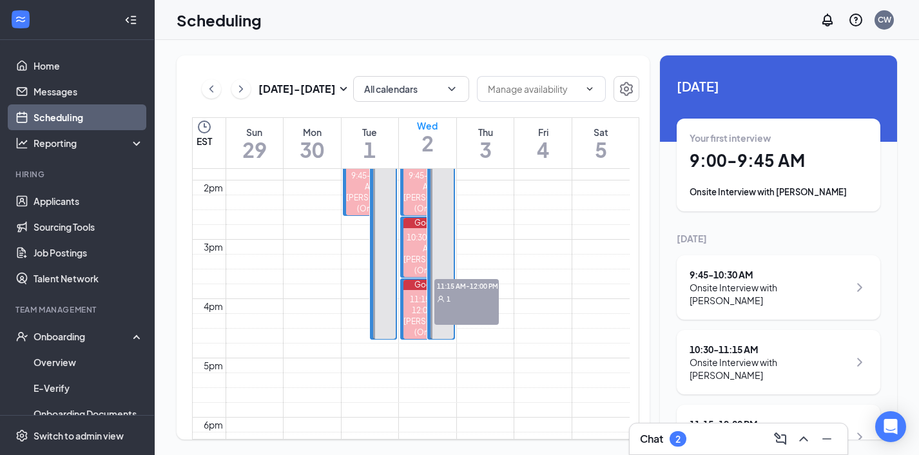
scroll to position [790, 0]
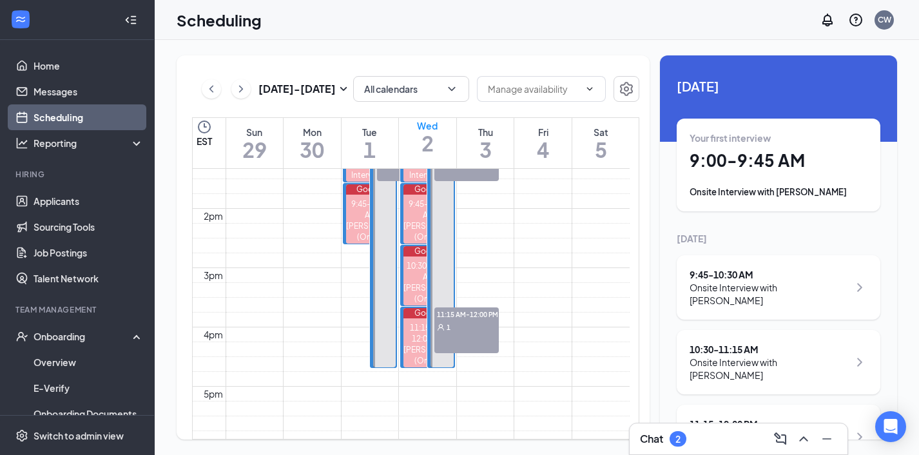
click at [204, 86] on button at bounding box center [211, 88] width 19 height 19
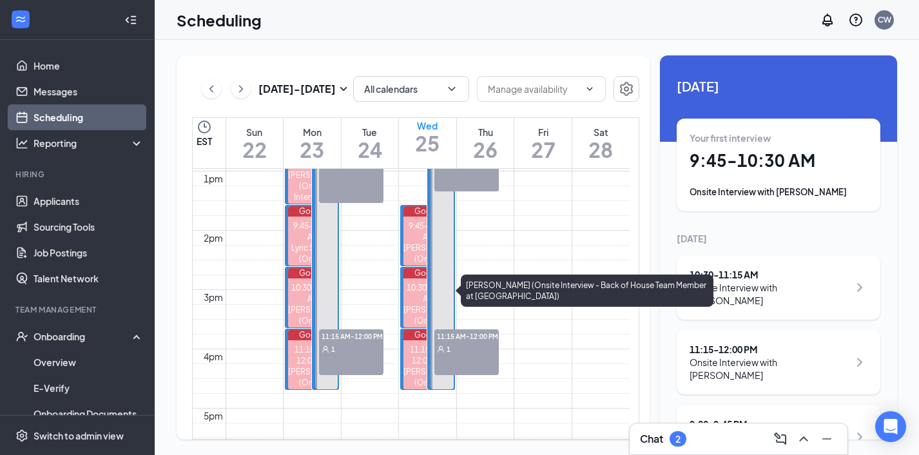
scroll to position [766, 0]
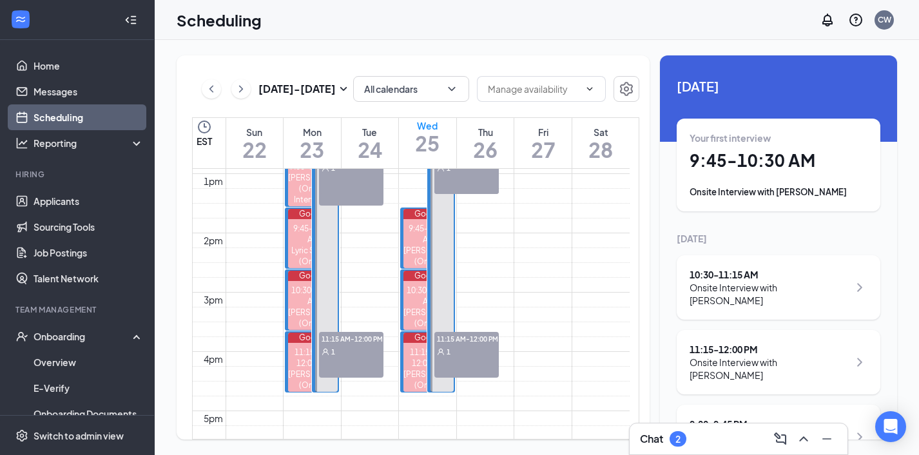
click at [214, 80] on button at bounding box center [211, 88] width 19 height 19
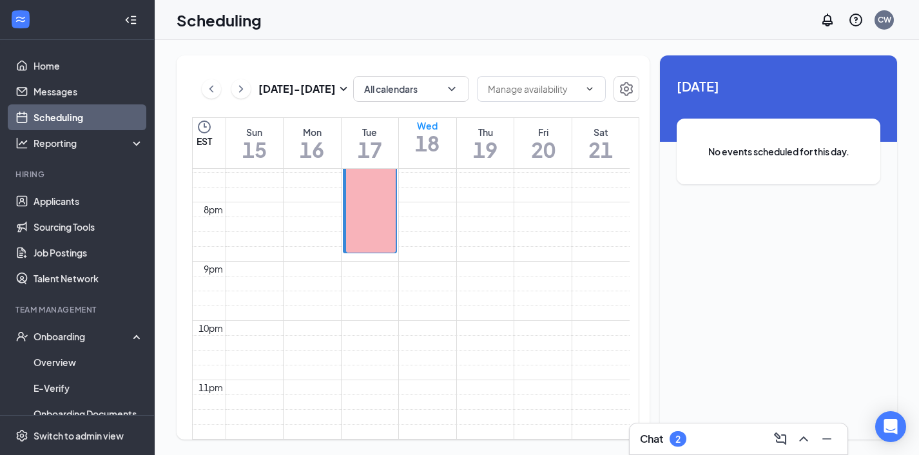
scroll to position [1256, 0]
click at [201, 87] on div "[DATE] - [DATE] All calendars" at bounding box center [415, 89] width 447 height 26
click at [208, 88] on icon "ChevronLeft" at bounding box center [211, 88] width 13 height 15
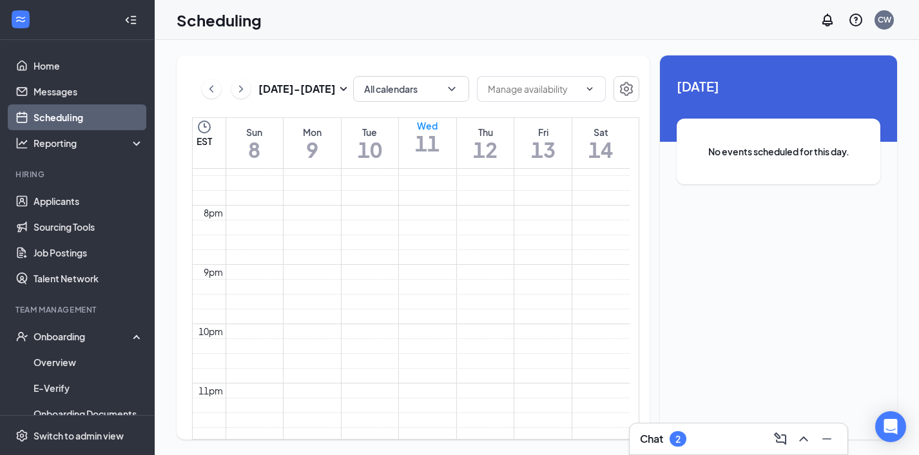
scroll to position [542, 0]
click at [208, 99] on div "[DATE] - [DATE]" at bounding box center [277, 89] width 150 height 26
click at [213, 88] on icon "ChevronLeft" at bounding box center [211, 88] width 13 height 15
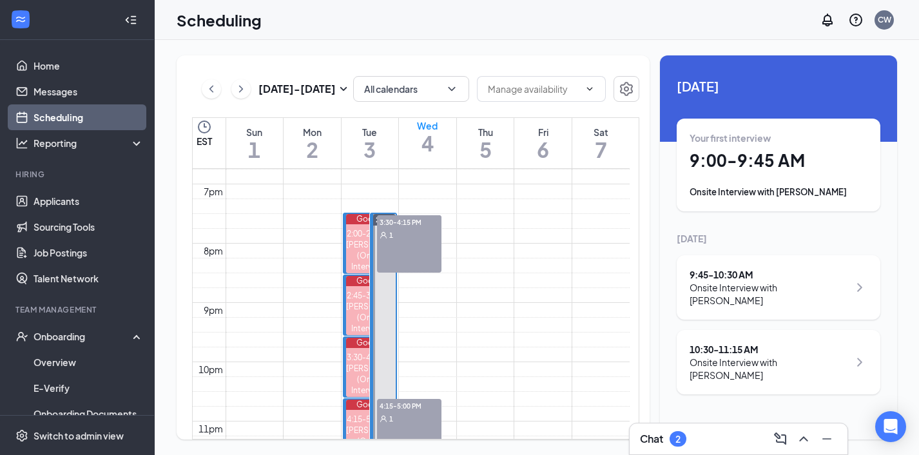
scroll to position [1150, 0]
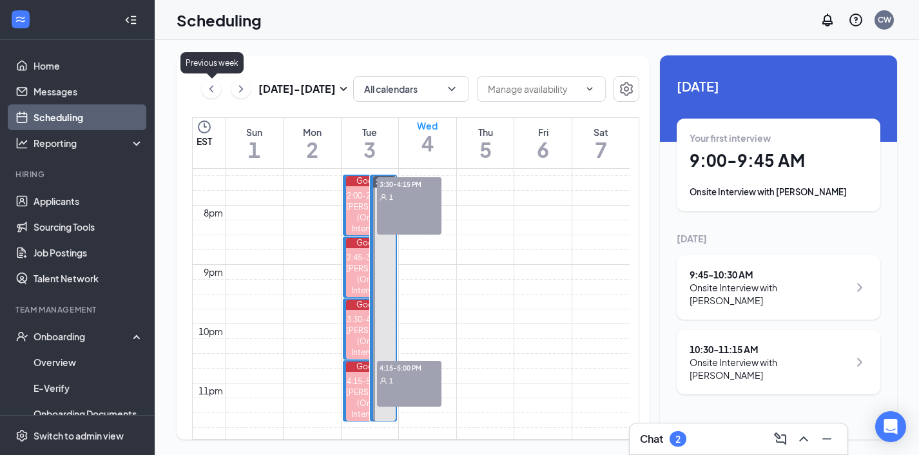
click at [210, 92] on icon "ChevronLeft" at bounding box center [211, 88] width 13 height 15
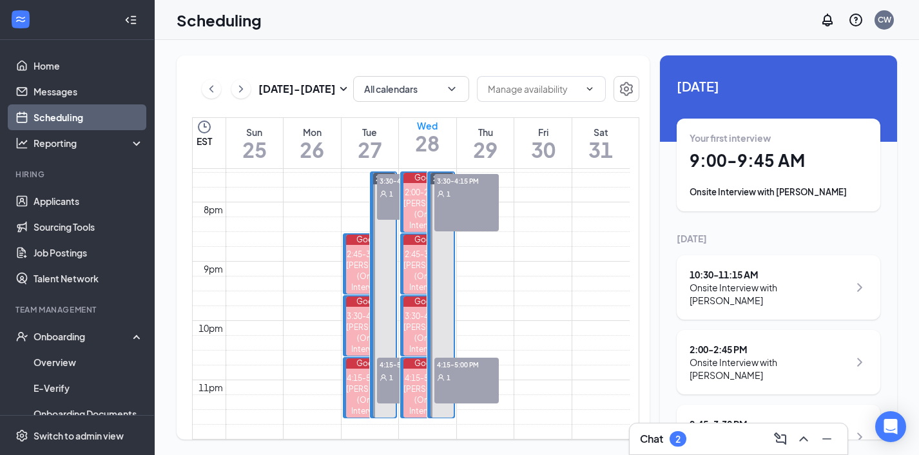
scroll to position [1214, 0]
click at [452, 90] on icon "ChevronDown" at bounding box center [452, 89] width 13 height 13
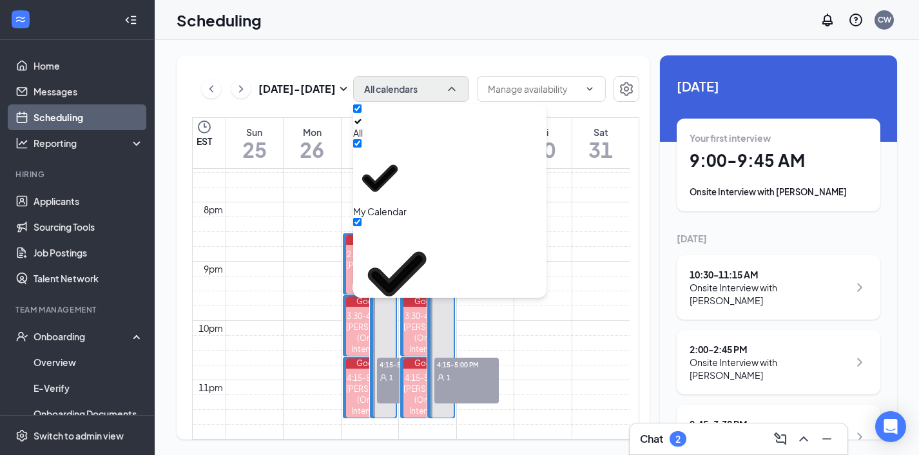
click at [442, 33] on div "Scheduling CW" at bounding box center [537, 20] width 765 height 40
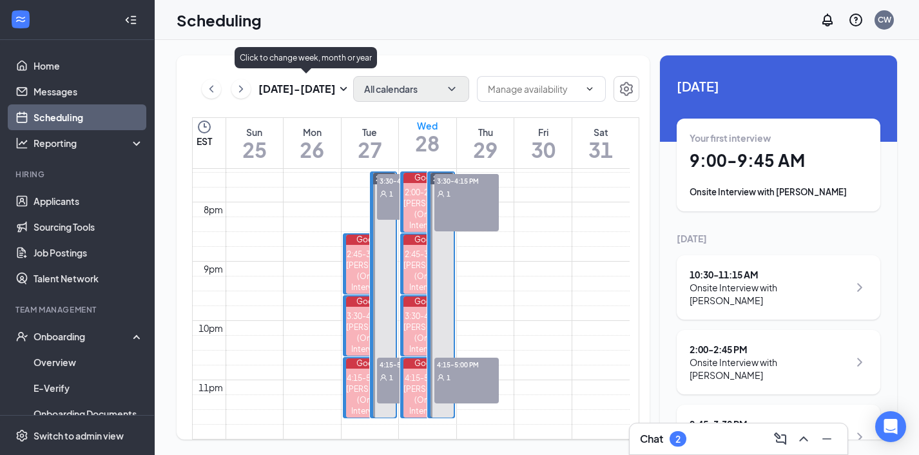
click at [279, 90] on h3 "[DATE] - [DATE]" at bounding box center [297, 89] width 77 height 14
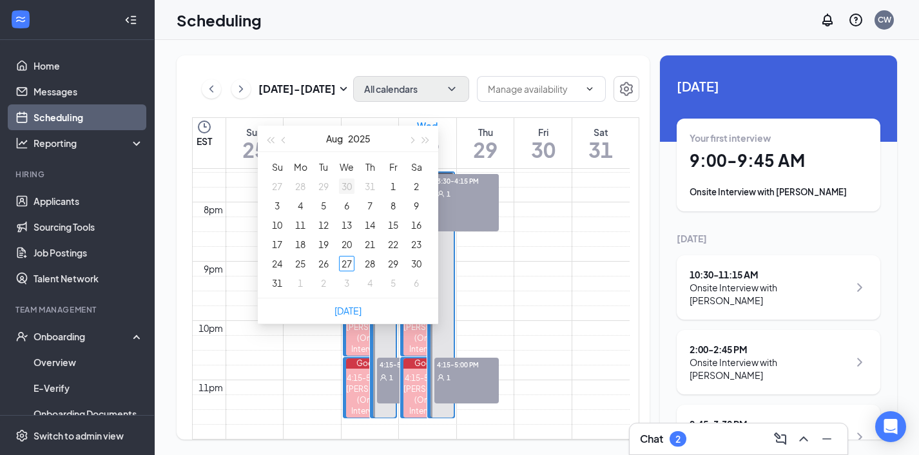
type input "[DATE]"
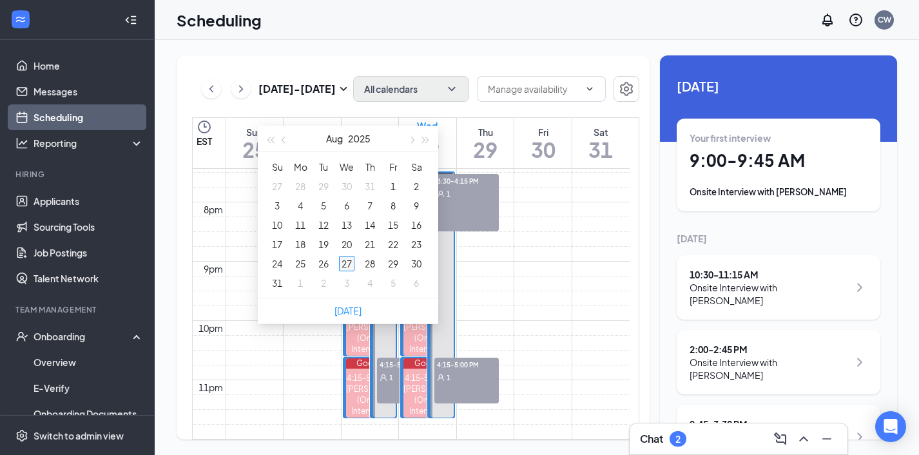
click at [343, 266] on div "27" at bounding box center [346, 263] width 15 height 15
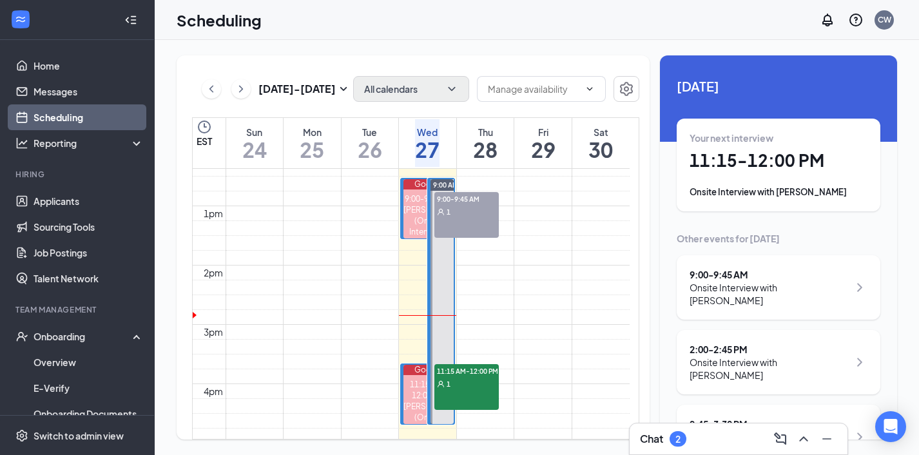
scroll to position [841, 0]
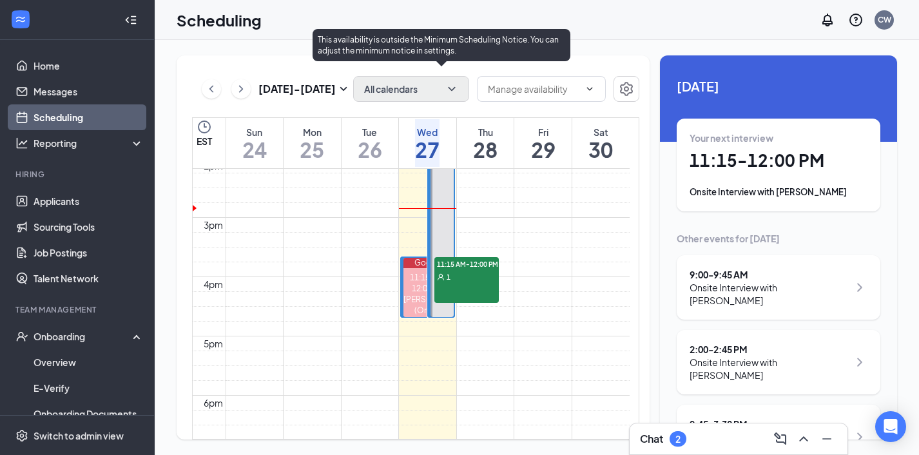
drag, startPoint x: 446, startPoint y: 290, endPoint x: 511, endPoint y: 294, distance: 65.2
click at [446, 290] on div "11:15 AM-12:00 PM 1" at bounding box center [467, 280] width 64 height 46
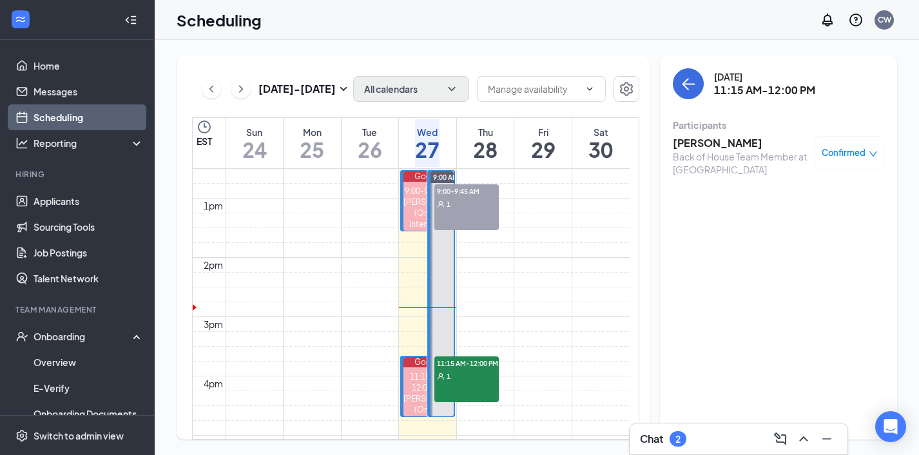
scroll to position [744, 0]
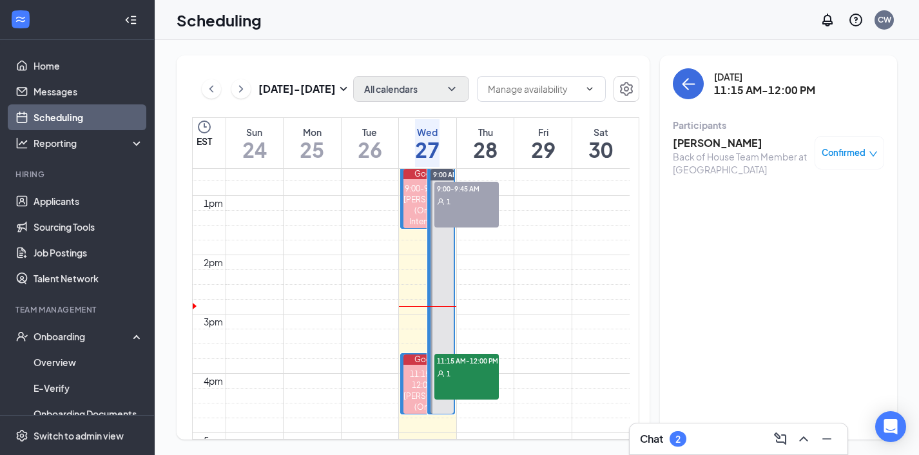
click at [470, 35] on div "Scheduling CW" at bounding box center [537, 20] width 765 height 40
click at [678, 140] on h3 "[PERSON_NAME]" at bounding box center [740, 143] width 135 height 14
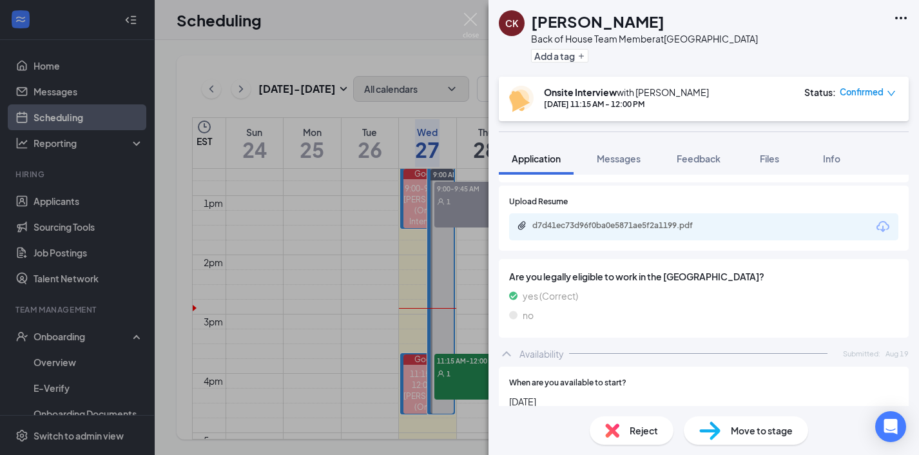
scroll to position [598, 0]
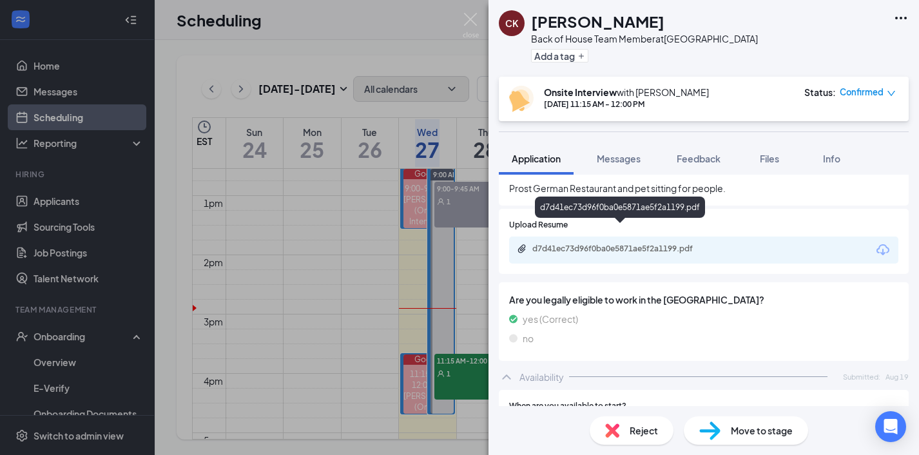
click at [654, 244] on div "d7d41ec73d96f0ba0e5871ae5f2a1199.pdf" at bounding box center [623, 249] width 181 height 10
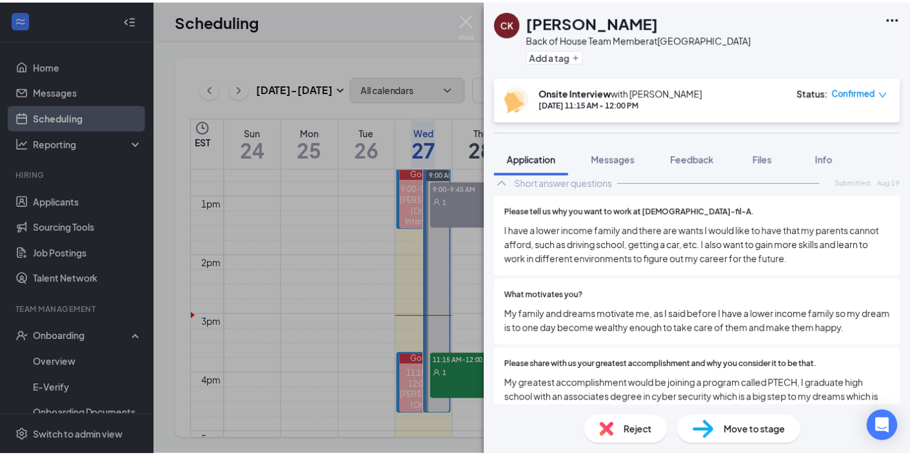
scroll to position [1382, 0]
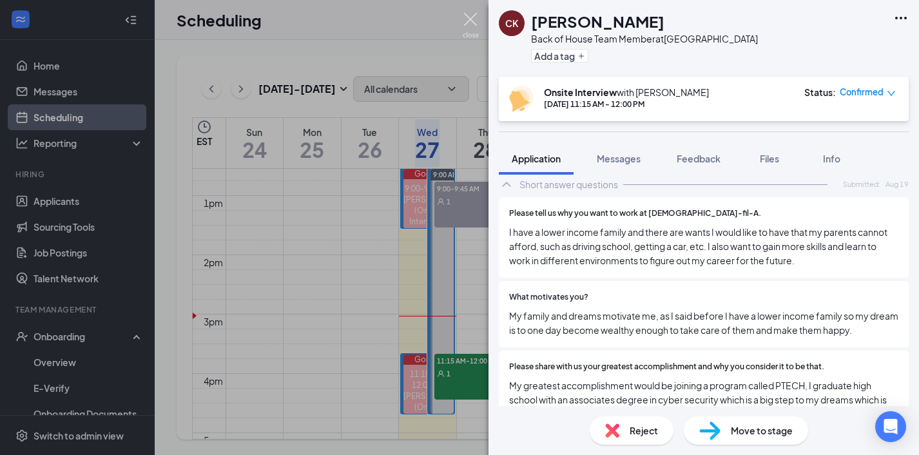
click at [474, 27] on img at bounding box center [471, 25] width 16 height 25
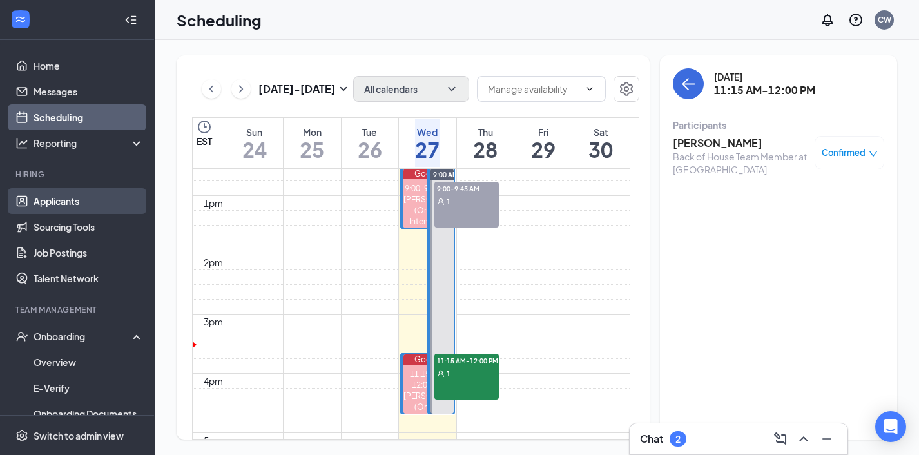
click at [72, 198] on link "Applicants" at bounding box center [89, 201] width 110 height 26
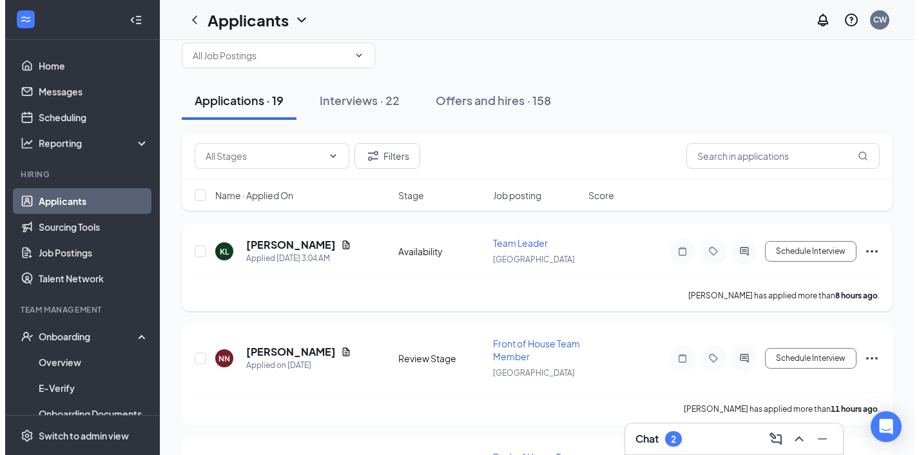
scroll to position [101, 0]
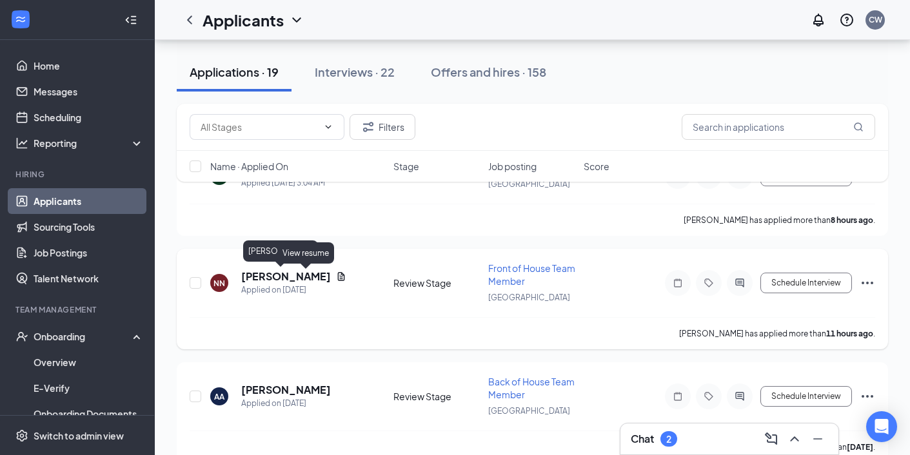
click at [288, 276] on h5 "[PERSON_NAME]" at bounding box center [286, 276] width 90 height 14
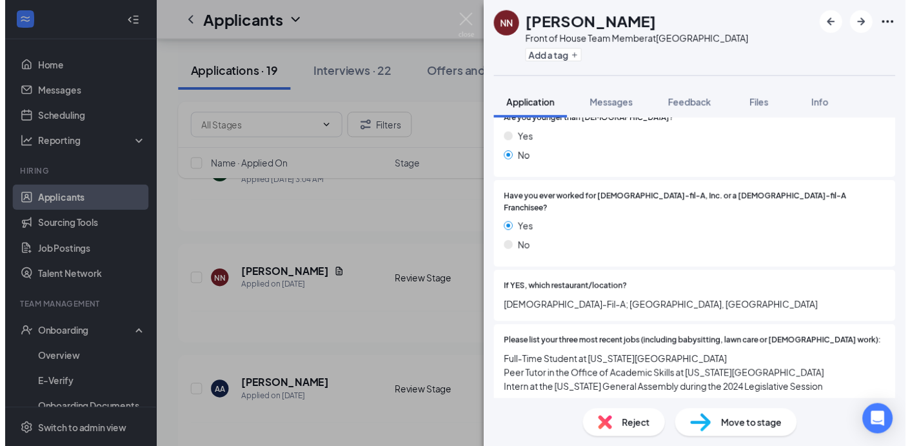
scroll to position [367, 0]
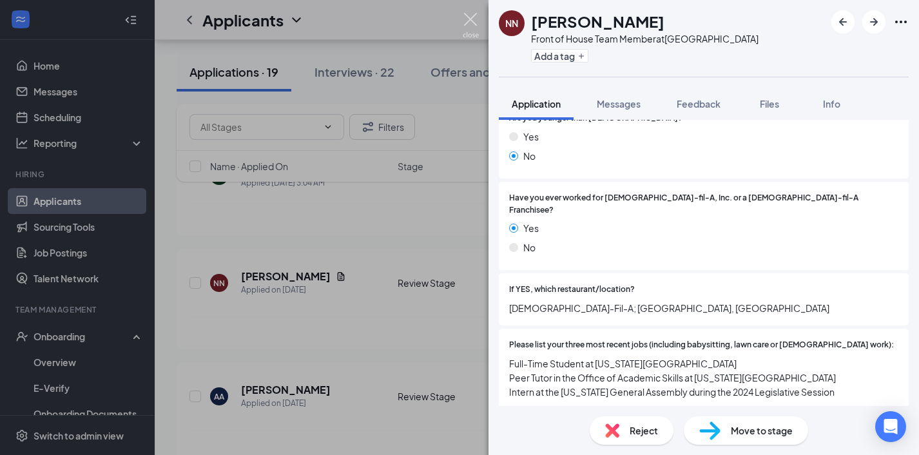
click at [465, 17] on img at bounding box center [471, 25] width 16 height 25
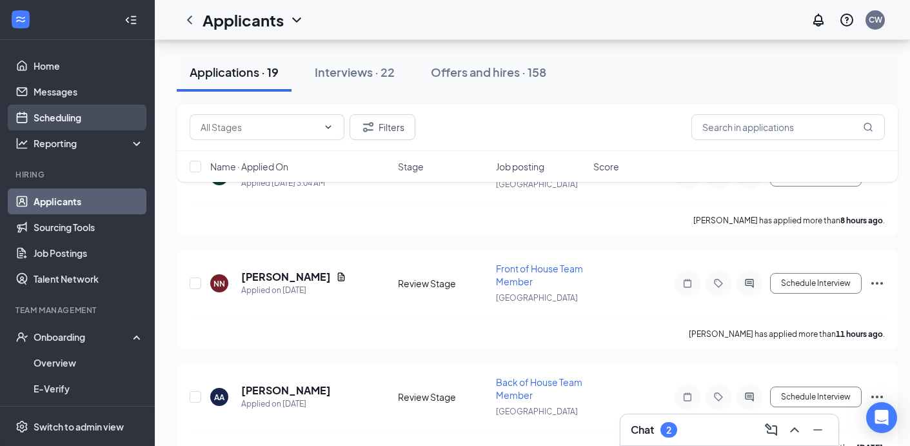
click at [93, 108] on link "Scheduling" at bounding box center [89, 117] width 110 height 26
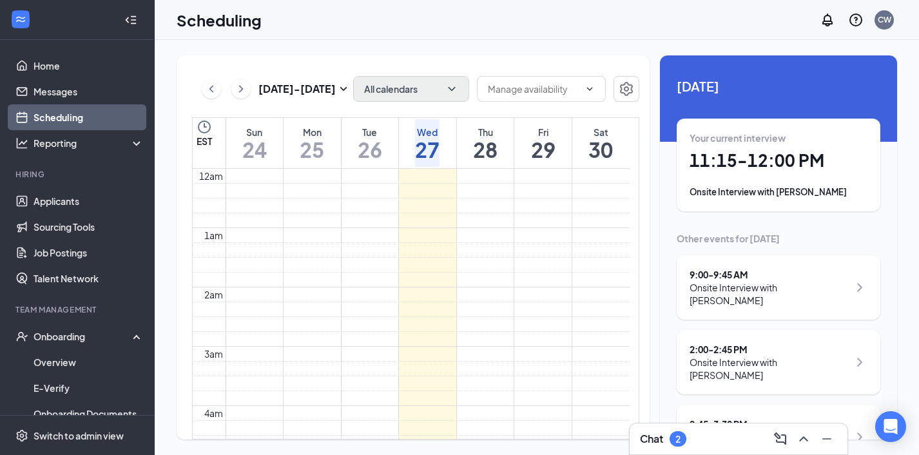
click at [420, 86] on button "All calendars" at bounding box center [411, 89] width 116 height 26
click at [420, 54] on div "[DATE] - [DATE] All calendars EST Sun 24 Mon 25 Tue 26 Wed 27 Thu 28 Fri 29 Sat…" at bounding box center [537, 247] width 765 height 415
click at [326, 86] on h3 "[DATE] - [DATE]" at bounding box center [297, 89] width 77 height 14
click at [328, 89] on h3 "[DATE] - [DATE]" at bounding box center [297, 89] width 77 height 14
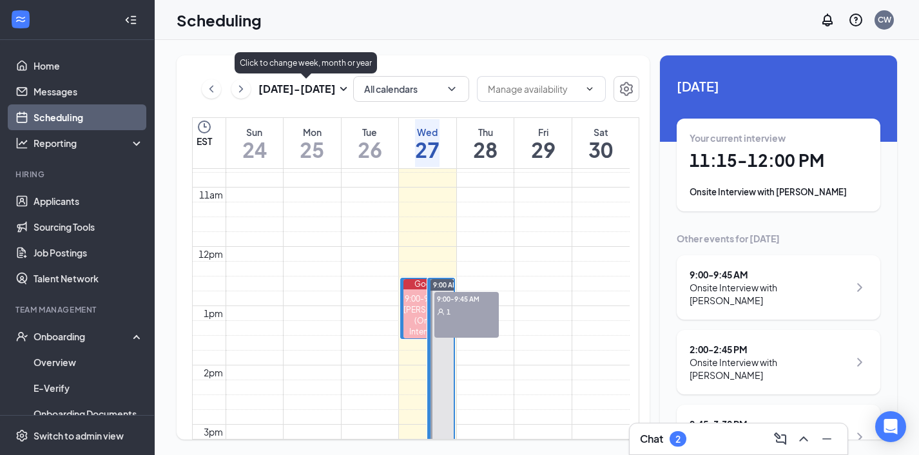
click at [328, 89] on h3 "[DATE] - [DATE]" at bounding box center [297, 89] width 77 height 14
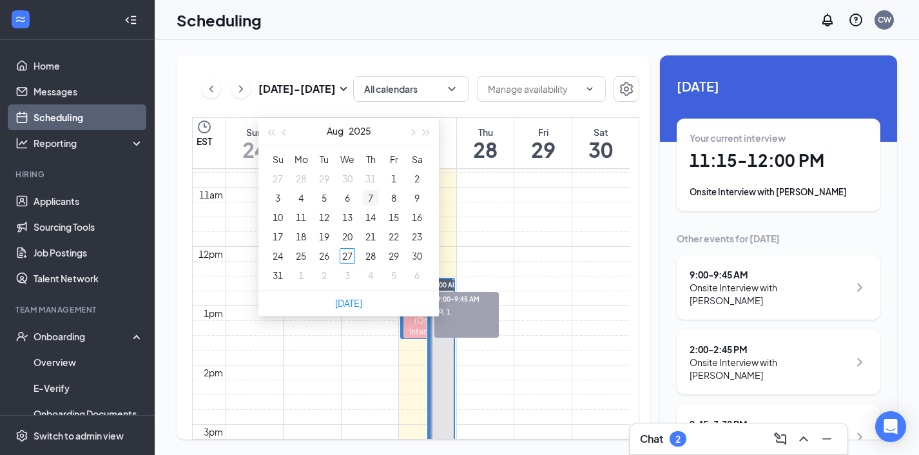
type input "[DATE]"
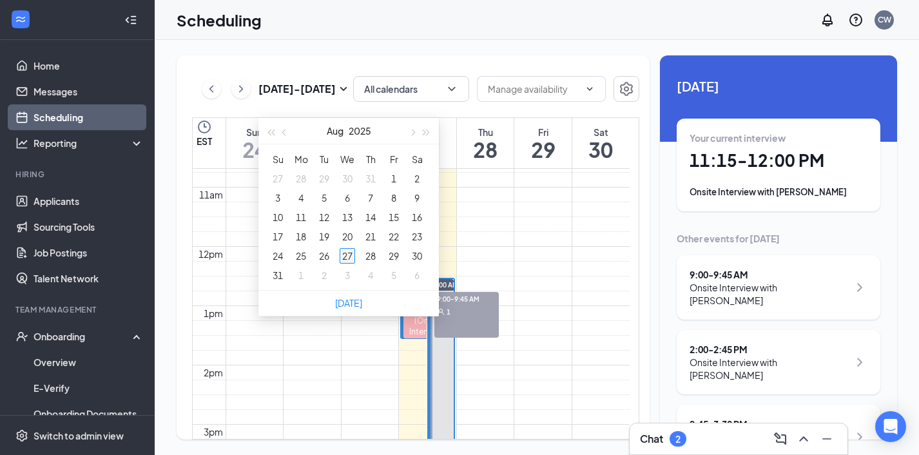
click at [351, 258] on div "27" at bounding box center [347, 255] width 15 height 15
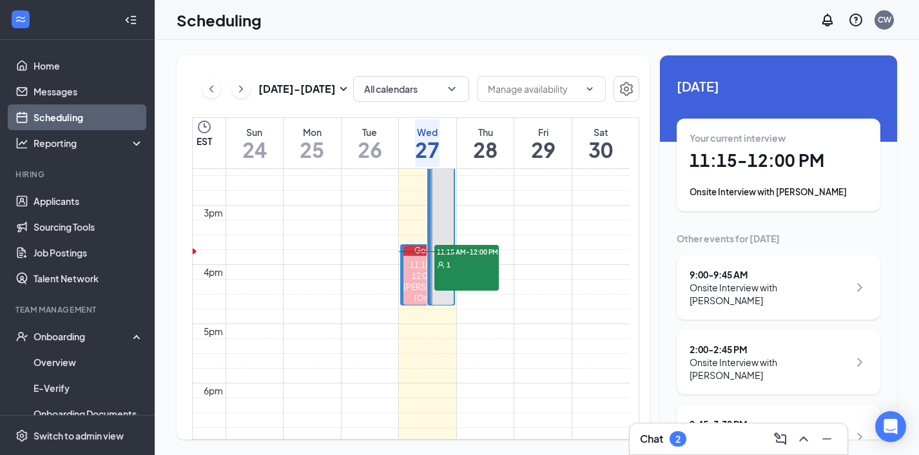
scroll to position [856, 0]
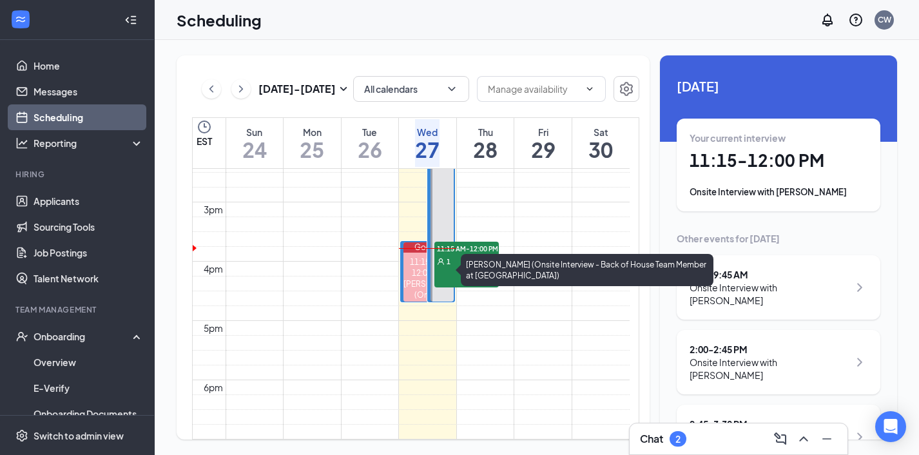
click at [471, 259] on div "[PERSON_NAME] (Onsite Interview - Back of House Team Member at [GEOGRAPHIC_DATA…" at bounding box center [587, 270] width 253 height 32
click at [464, 271] on div "[PERSON_NAME] (Onsite Interview - Back of House Team Member at [GEOGRAPHIC_DATA…" at bounding box center [587, 270] width 253 height 32
click at [468, 260] on div "[PERSON_NAME] (Onsite Interview - Back of House Team Member at [GEOGRAPHIC_DATA…" at bounding box center [587, 270] width 253 height 32
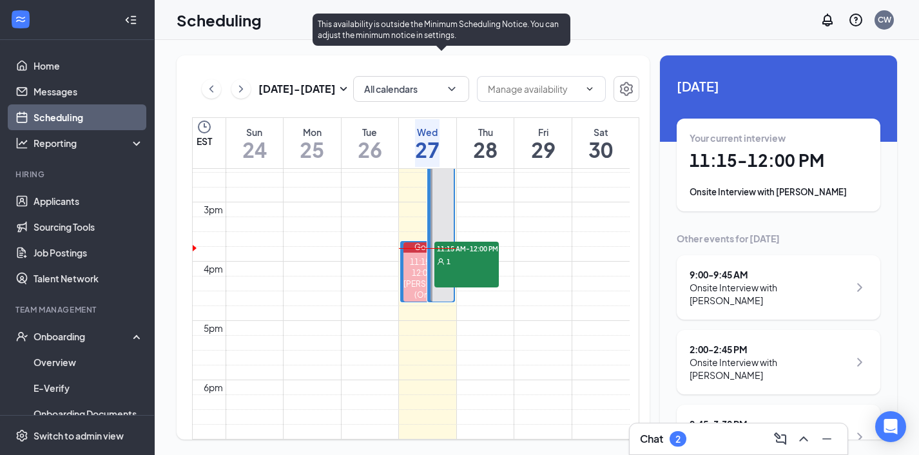
click at [453, 255] on div "1" at bounding box center [467, 261] width 64 height 13
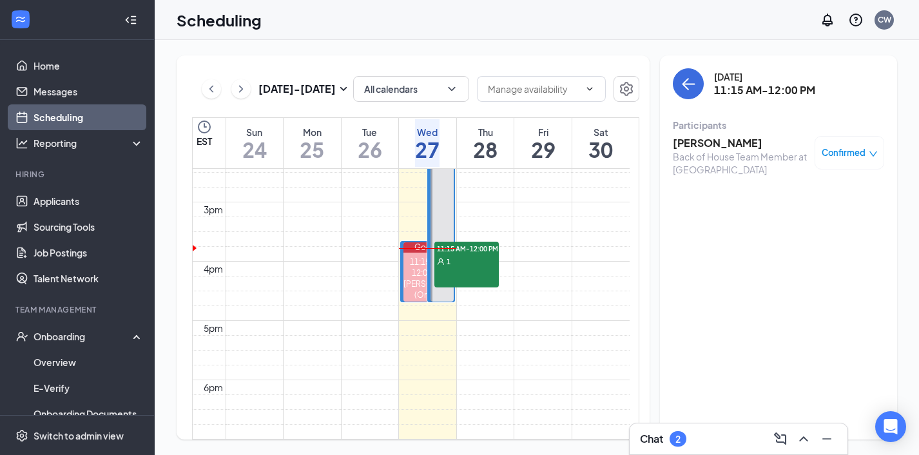
click at [721, 141] on h3 "[PERSON_NAME]" at bounding box center [740, 143] width 135 height 14
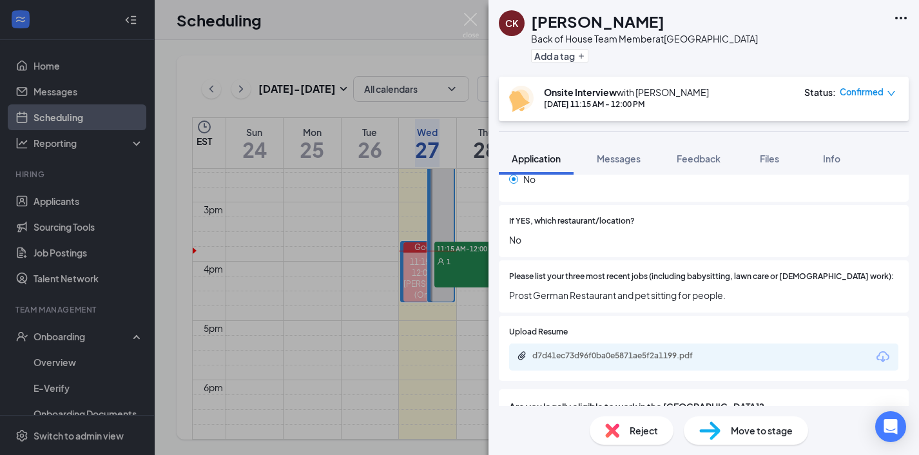
scroll to position [496, 0]
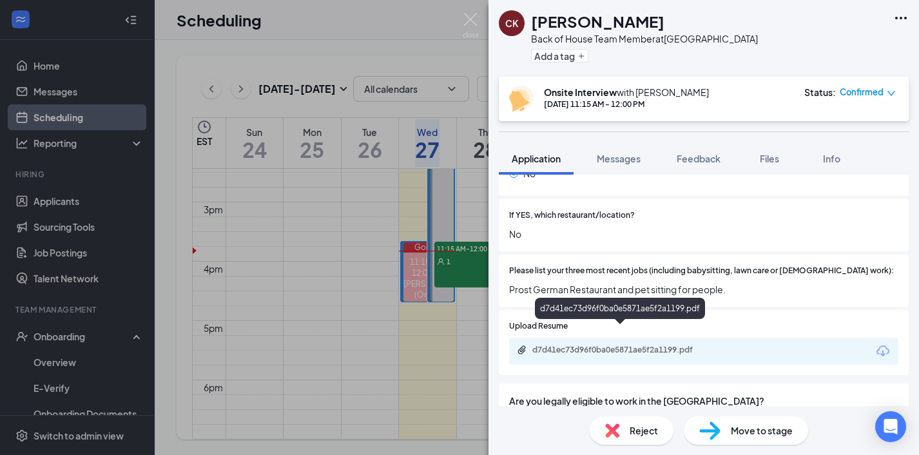
click at [620, 345] on div "d7d41ec73d96f0ba0e5871ae5f2a1199.pdf" at bounding box center [623, 350] width 181 height 10
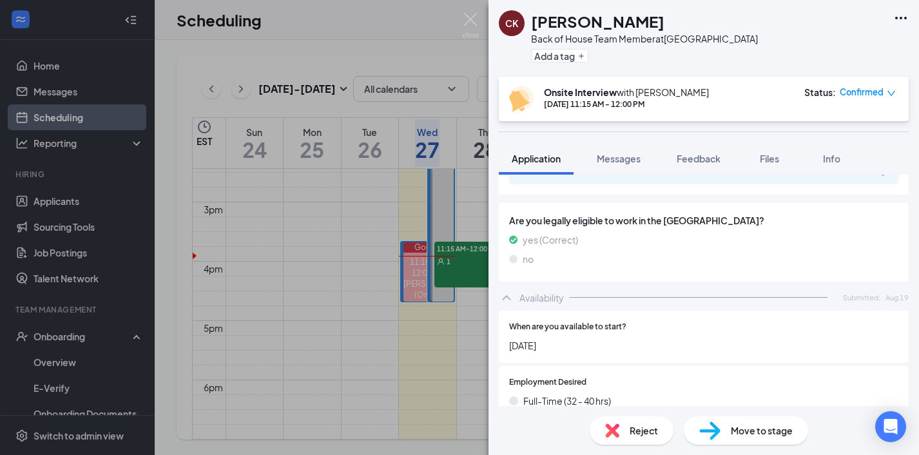
scroll to position [679, 0]
click at [531, 211] on span "Are you legally eligible to work in the [GEOGRAPHIC_DATA]?" at bounding box center [703, 218] width 389 height 14
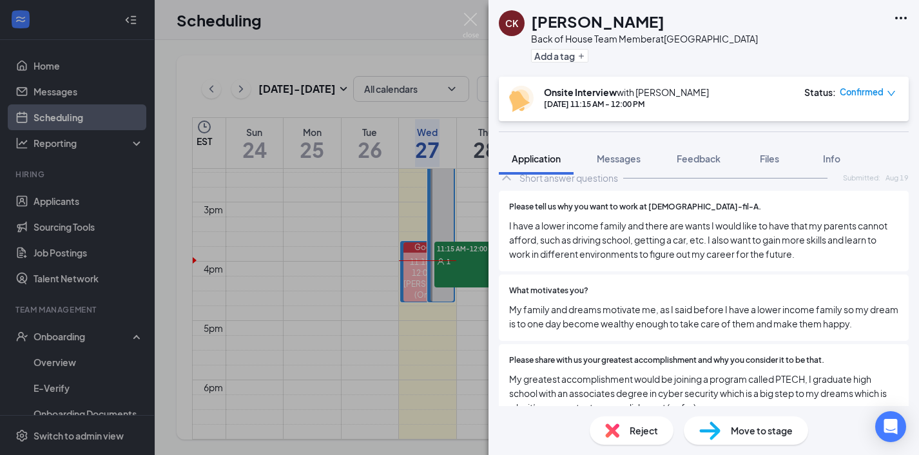
scroll to position [1387, 0]
click at [628, 286] on div "What motivates you? My family and dreams motivate me, as I said before I have a…" at bounding box center [703, 309] width 389 height 46
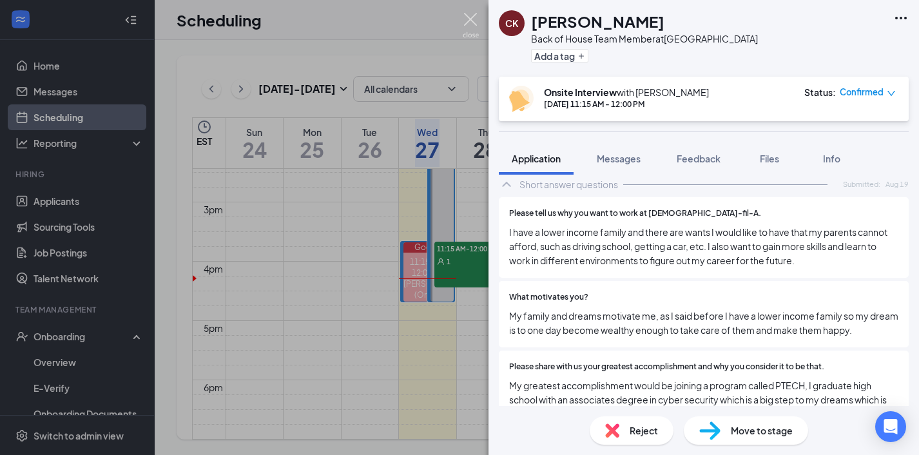
click at [468, 22] on img at bounding box center [471, 25] width 16 height 25
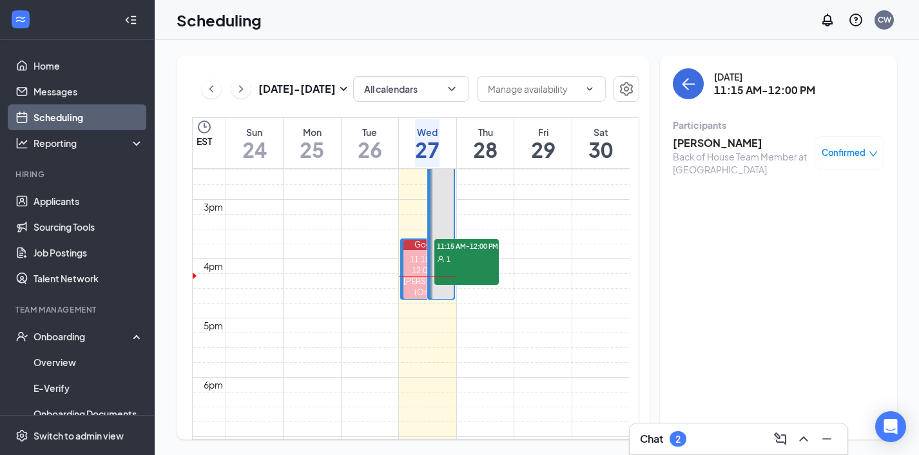
scroll to position [1122, 0]
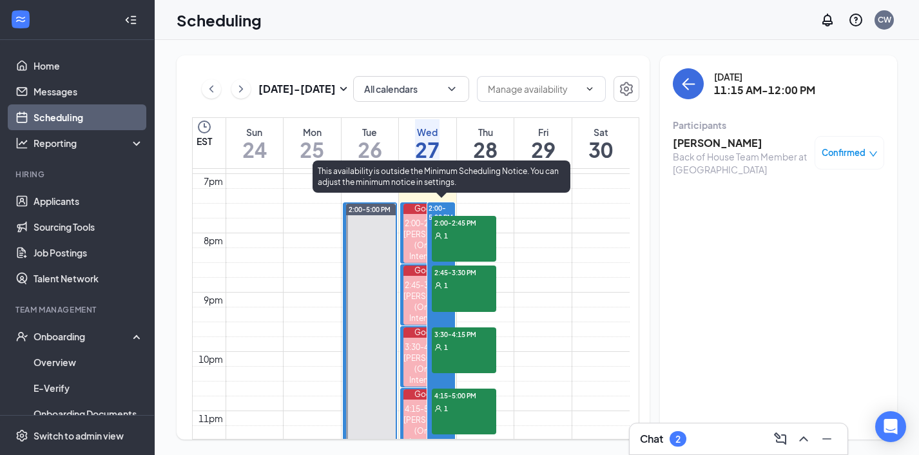
click at [462, 249] on div "2:00-2:45 PM 1" at bounding box center [464, 239] width 64 height 46
